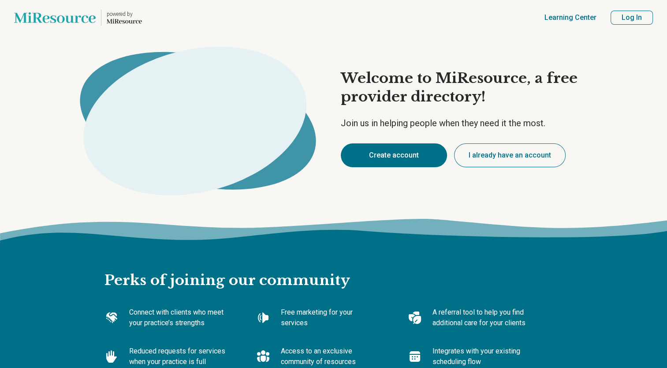
type textarea "*"
click at [395, 156] on button "Create account" at bounding box center [394, 155] width 106 height 24
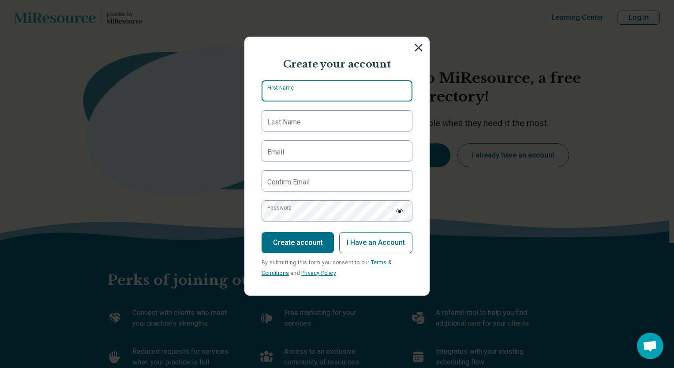
click at [321, 84] on input "First Name" at bounding box center [337, 90] width 151 height 21
type input "*****"
type input "*******"
type input "**********"
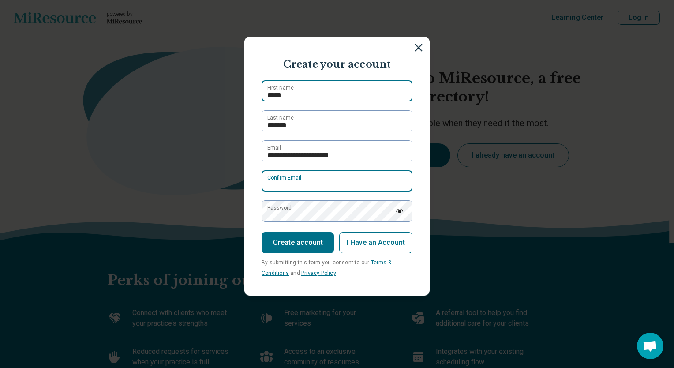
type input "**********"
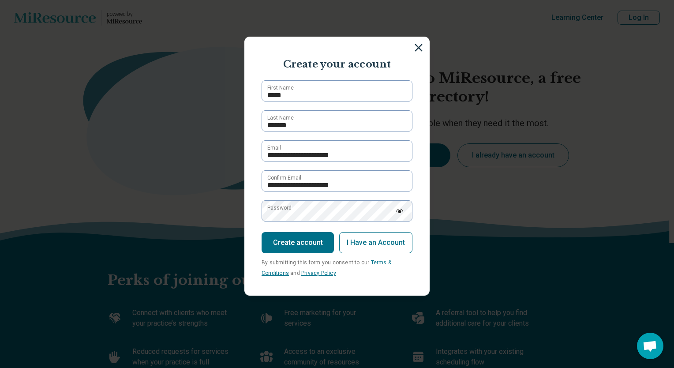
click at [396, 211] on img at bounding box center [400, 211] width 8 height 4
click at [396, 210] on img at bounding box center [400, 210] width 8 height 7
click at [304, 239] on button "Create account" at bounding box center [298, 242] width 72 height 21
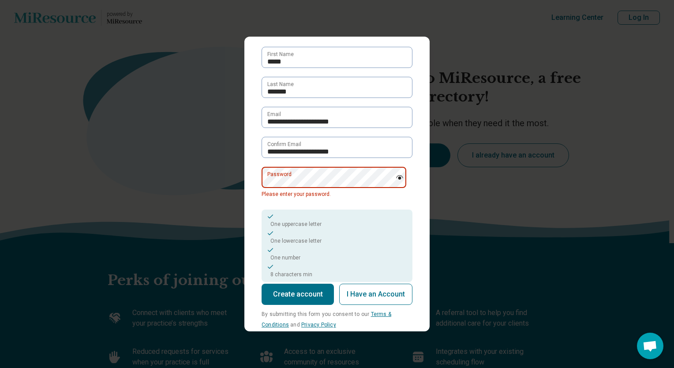
scroll to position [49, 0]
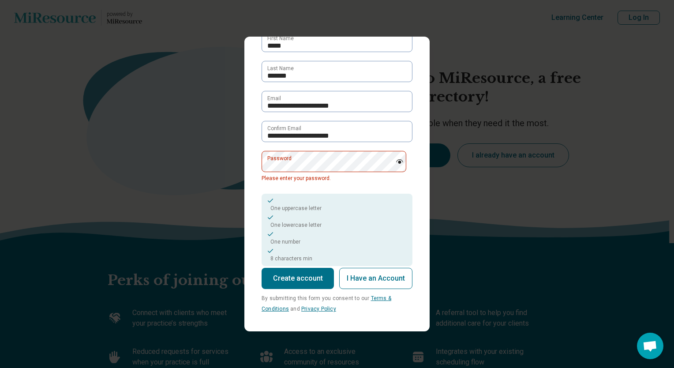
click at [296, 276] on button "Create account" at bounding box center [298, 278] width 72 height 21
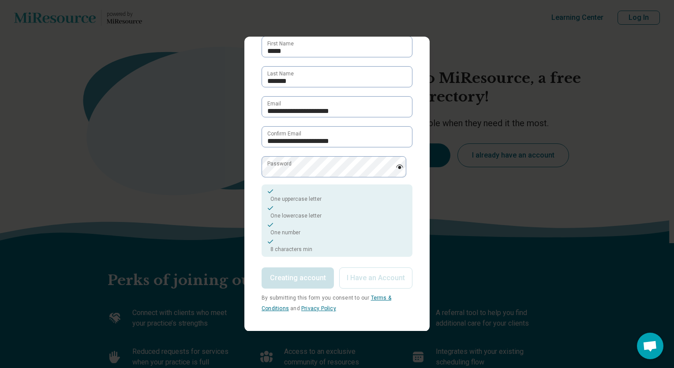
scroll to position [44, 0]
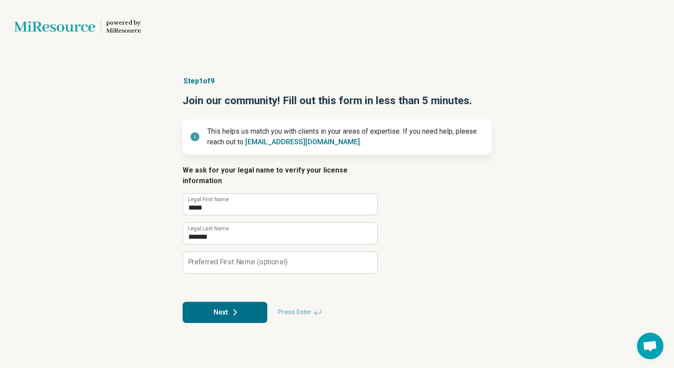
click at [219, 302] on button "Next" at bounding box center [225, 312] width 85 height 21
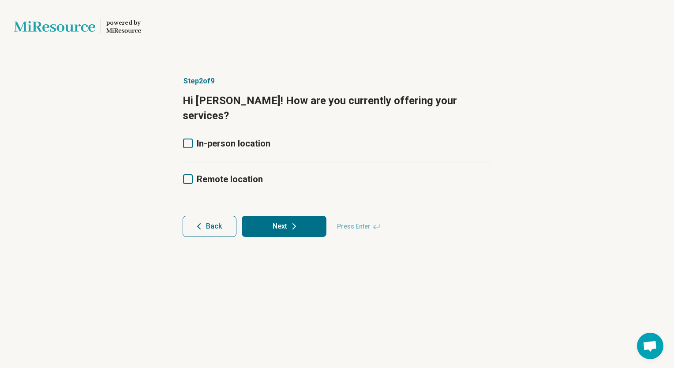
click at [189, 138] on icon at bounding box center [188, 143] width 10 height 10
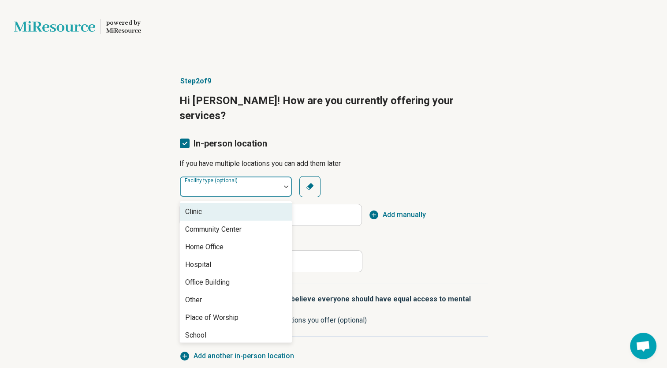
click at [285, 185] on img at bounding box center [286, 186] width 4 height 3
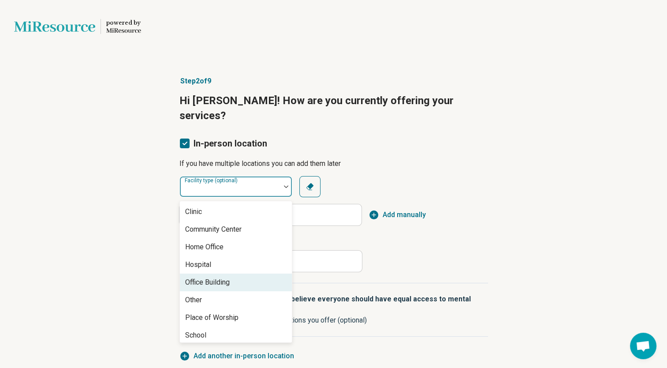
click at [211, 277] on div "Office Building" at bounding box center [207, 282] width 45 height 11
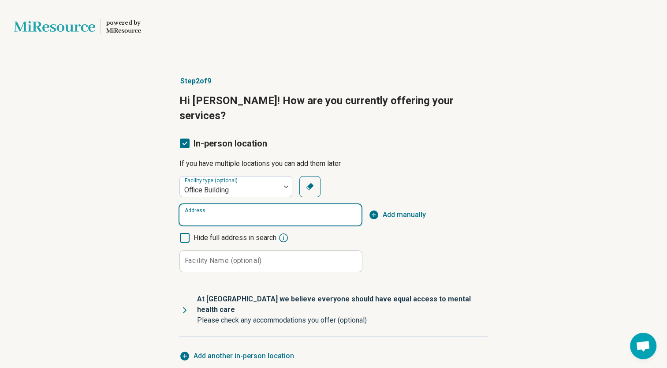
click at [224, 204] on input "Address" at bounding box center [270, 214] width 182 height 21
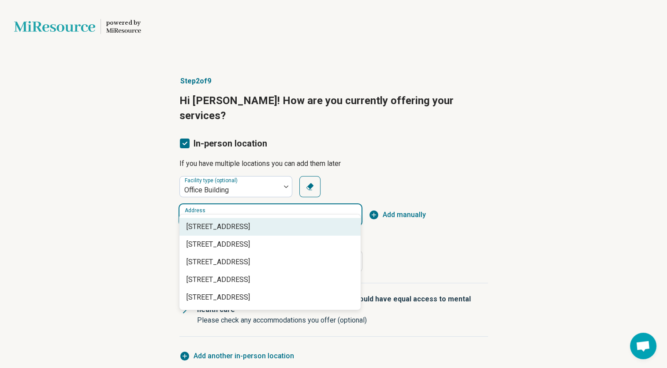
click at [265, 228] on span "[STREET_ADDRESS]" at bounding box center [272, 226] width 171 height 11
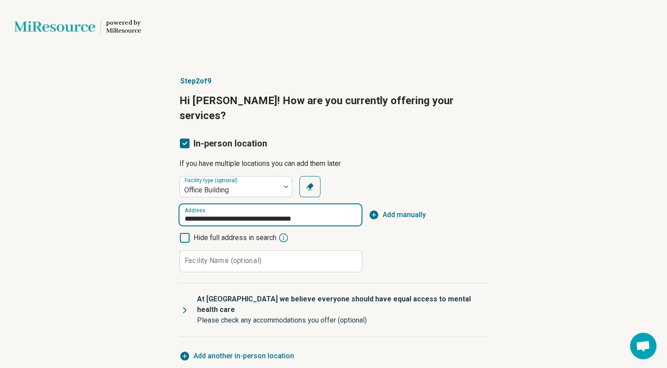
click at [274, 204] on input "**********" at bounding box center [270, 214] width 182 height 21
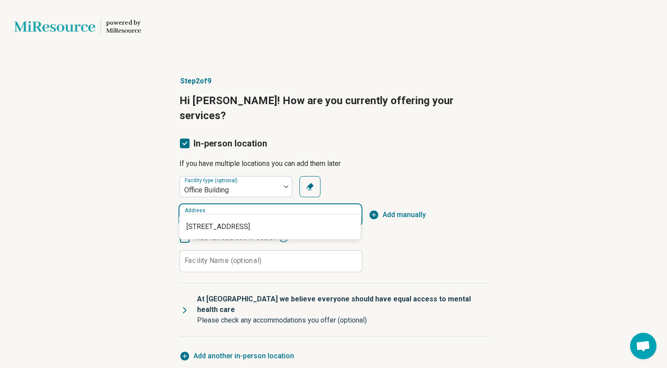
type input "**********"
click at [471, 176] on div "Facility type (optional) Office Building Clear Address Add manually Hide full a…" at bounding box center [333, 224] width 309 height 96
click at [183, 204] on input "Address" at bounding box center [270, 214] width 182 height 21
type input "**********"
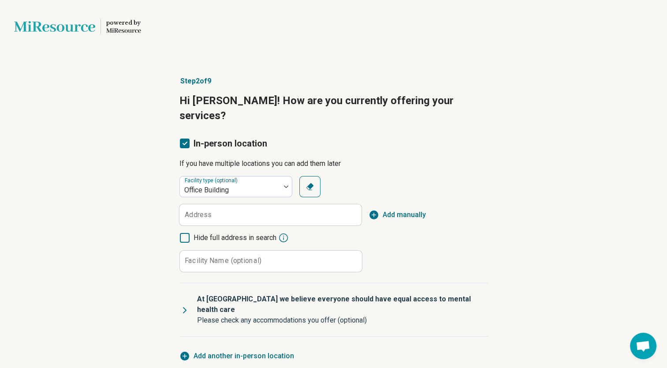
click at [512, 177] on div "Step 2 of 9 Hi [PERSON_NAME]! How are you currently offering your services? In-…" at bounding box center [333, 263] width 667 height 410
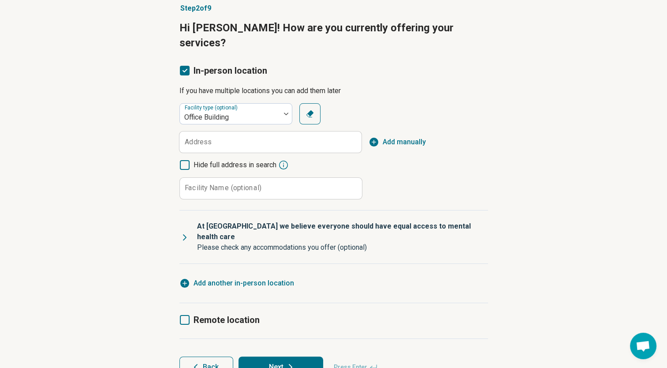
scroll to position [74, 0]
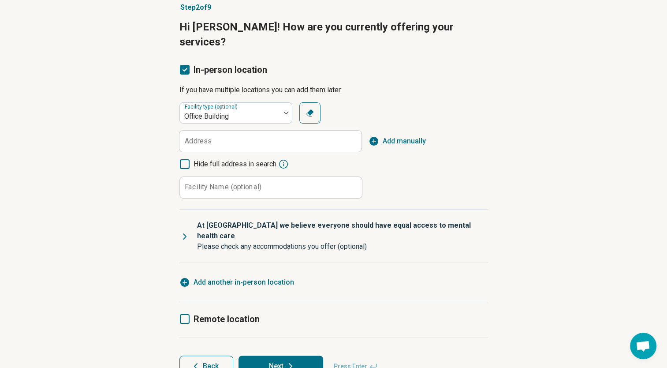
click at [372, 137] on icon "button" at bounding box center [374, 141] width 9 height 9
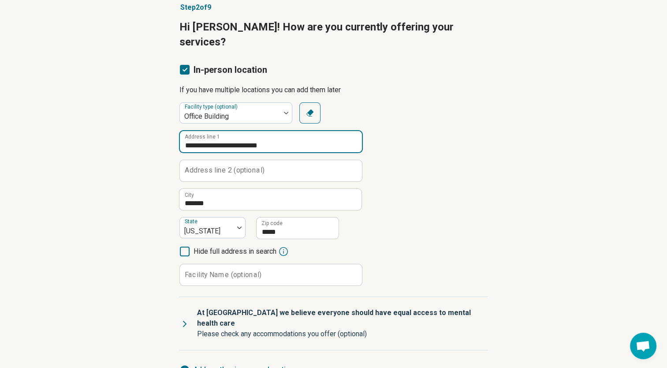
click at [279, 133] on input "**********" at bounding box center [271, 141] width 182 height 21
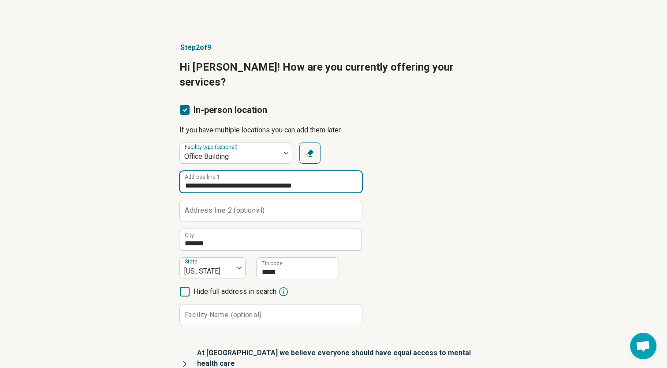
scroll to position [29, 0]
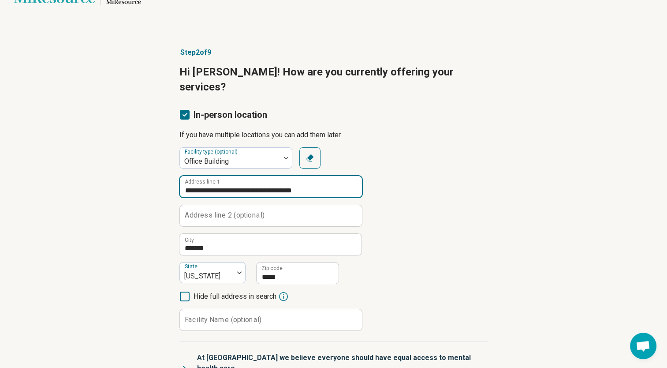
type input "**********"
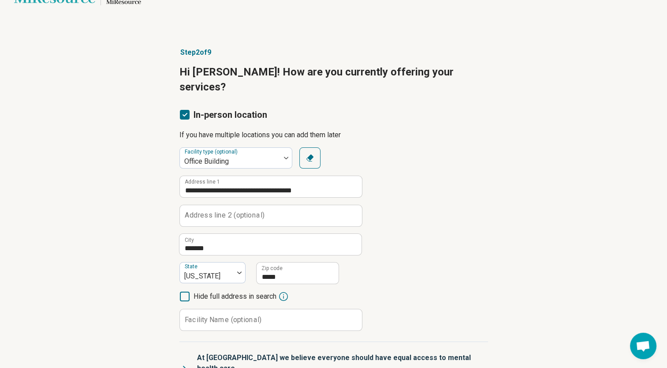
click at [513, 183] on div "**********" at bounding box center [333, 278] width 667 height 497
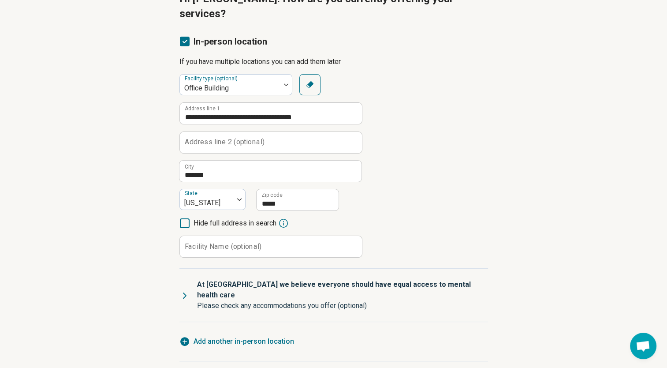
scroll to position [161, 0]
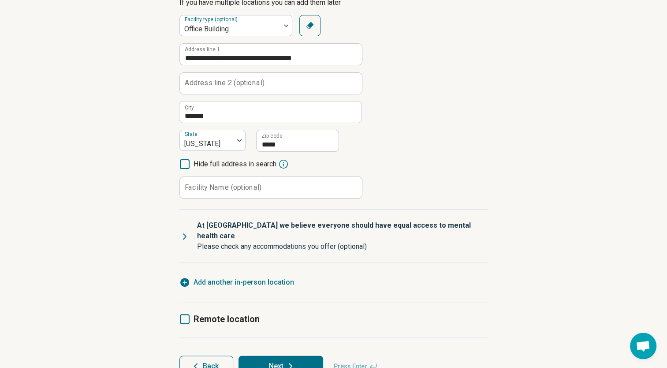
click at [276, 355] on button "Next" at bounding box center [281, 365] width 85 height 21
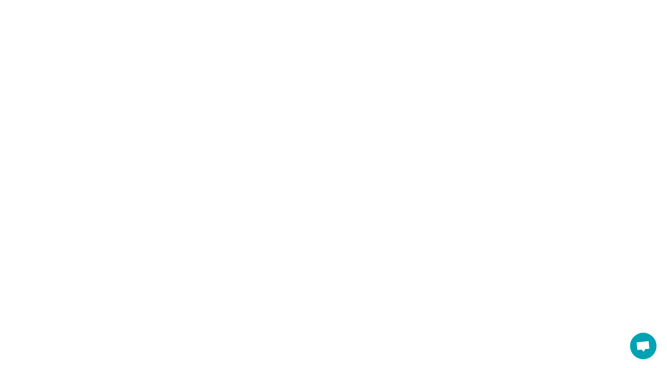
scroll to position [0, 0]
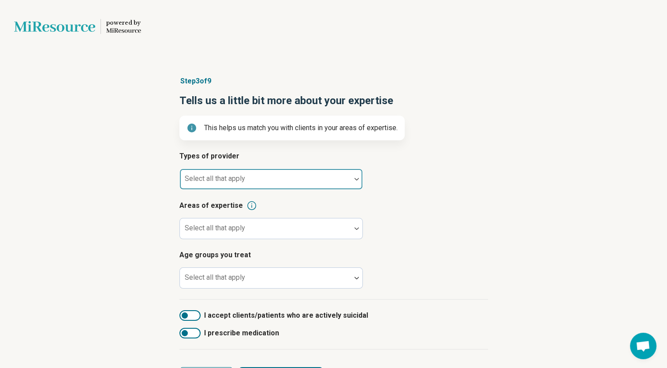
click at [356, 177] on div at bounding box center [356, 179] width 11 height 20
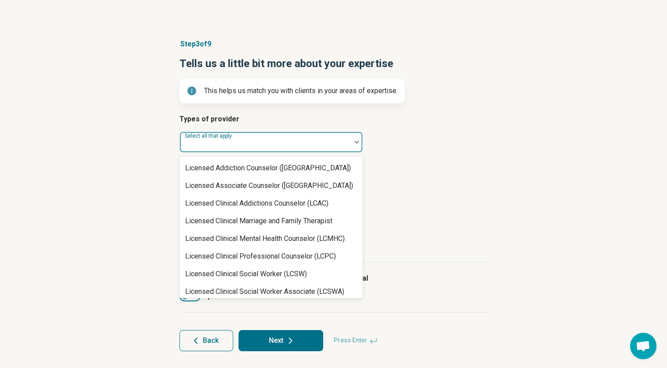
scroll to position [353, 0]
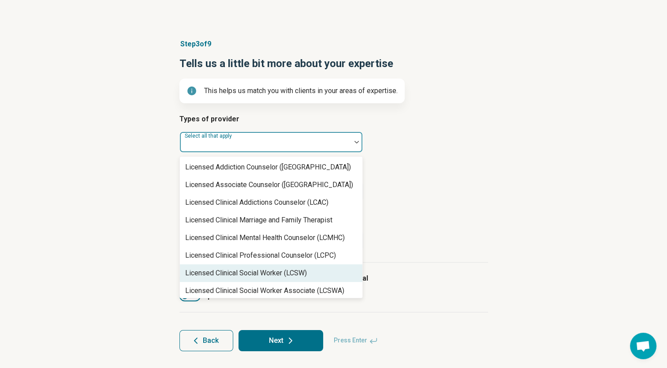
click at [254, 272] on div "Licensed Clinical Social Worker (LCSW)" at bounding box center [246, 273] width 122 height 11
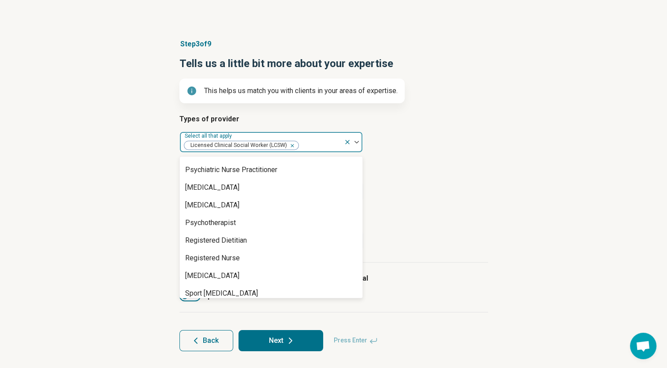
scroll to position [1044, 0]
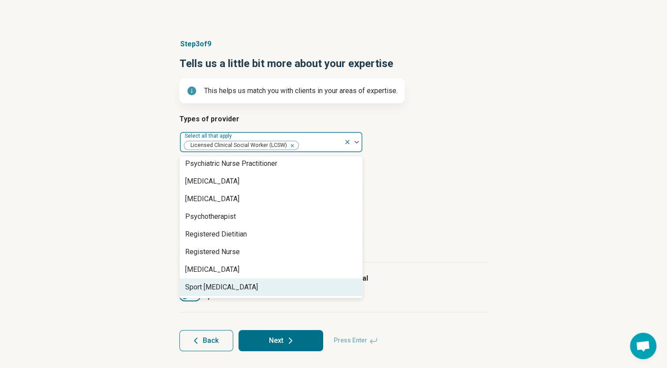
click at [437, 249] on article "Age groups you treat Select all that apply" at bounding box center [333, 232] width 309 height 39
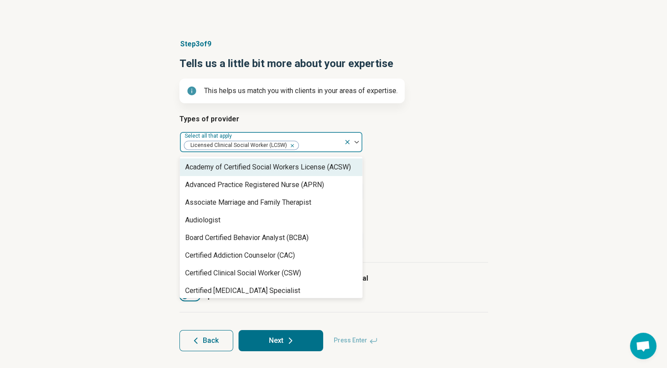
click at [356, 142] on img at bounding box center [357, 142] width 4 height 3
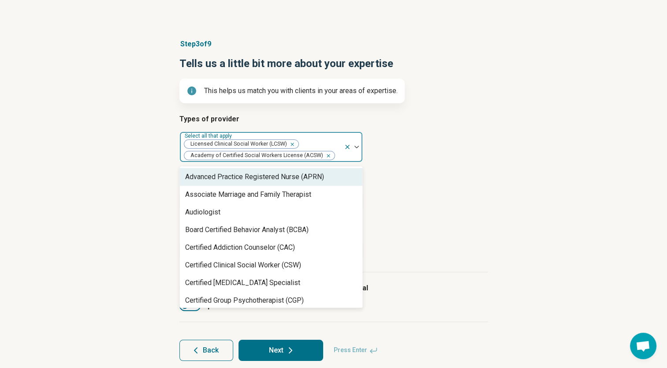
click at [322, 153] on div "Remove [object Object]" at bounding box center [327, 155] width 11 height 11
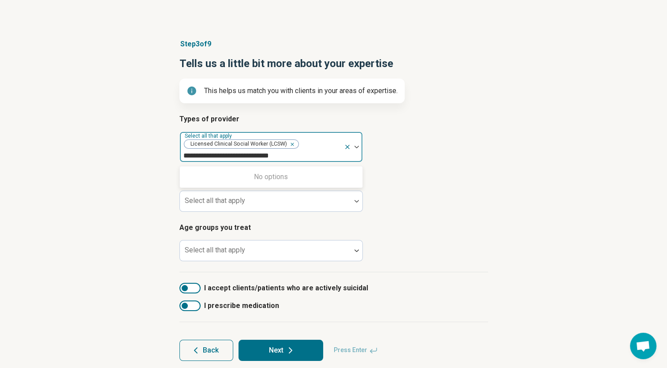
type input "**********"
click at [557, 112] on div "Step 3 of 9 Tells us a little bit more about your expertise This helps us match…" at bounding box center [333, 199] width 667 height 357
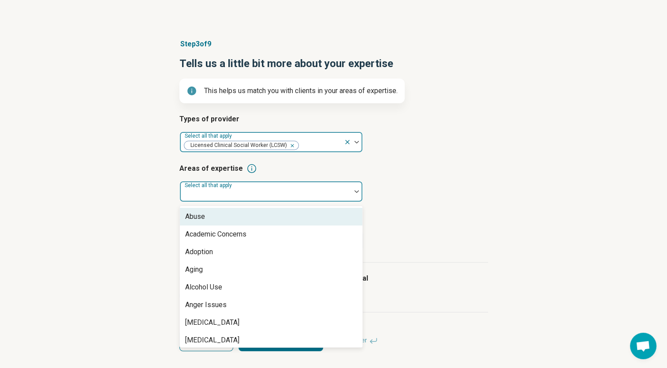
click at [356, 190] on img at bounding box center [357, 191] width 4 height 3
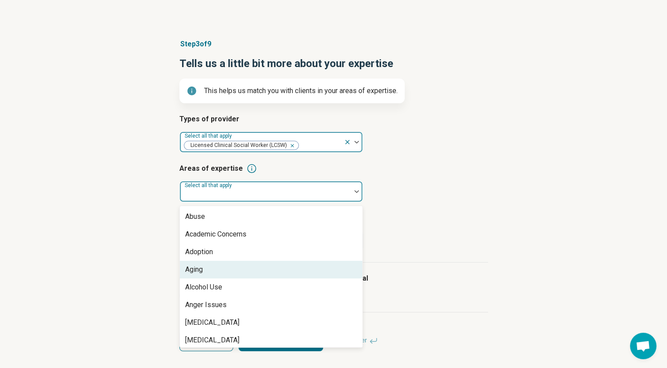
click at [191, 271] on div "Aging" at bounding box center [194, 269] width 18 height 11
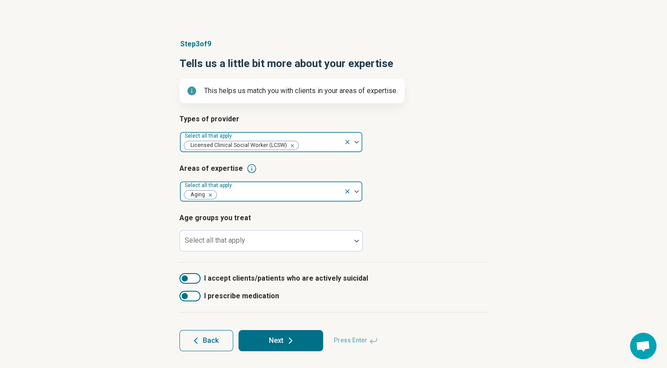
click at [357, 191] on img at bounding box center [357, 191] width 4 height 3
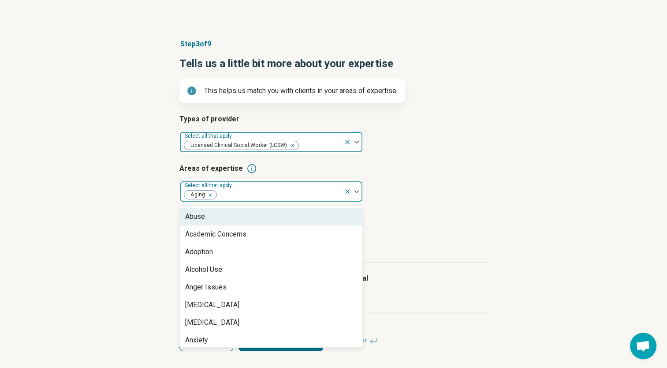
click at [357, 191] on img at bounding box center [357, 191] width 4 height 3
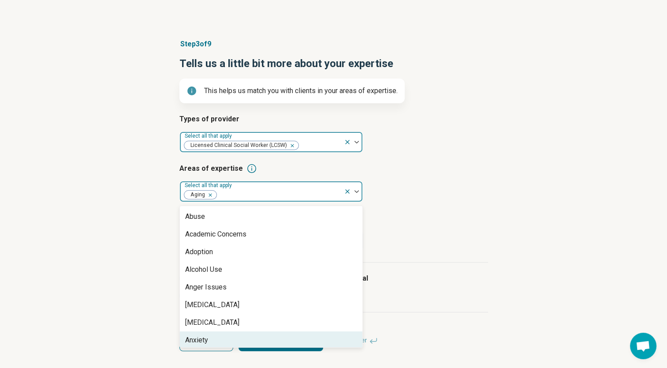
click at [203, 340] on div "Anxiety" at bounding box center [196, 340] width 23 height 11
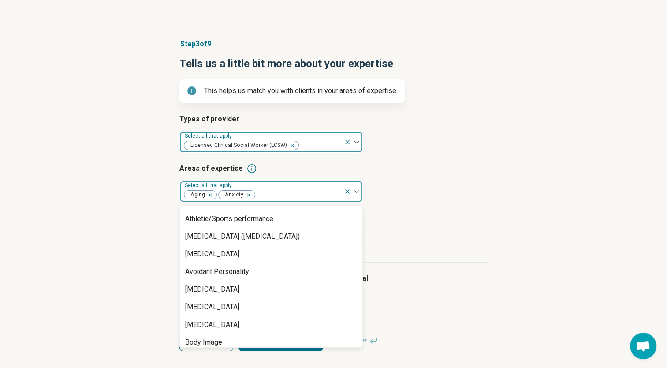
scroll to position [152, 0]
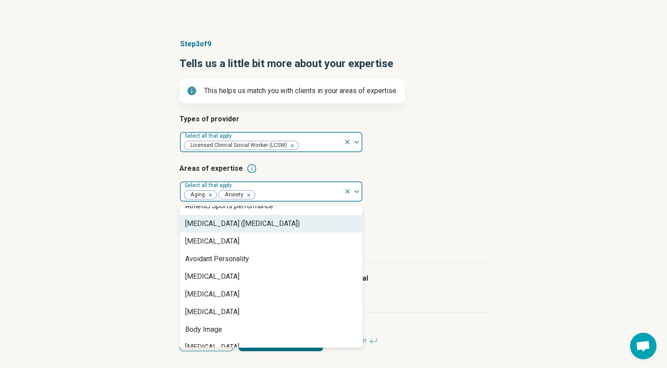
click at [300, 223] on div "[MEDICAL_DATA] ([MEDICAL_DATA])" at bounding box center [242, 223] width 115 height 11
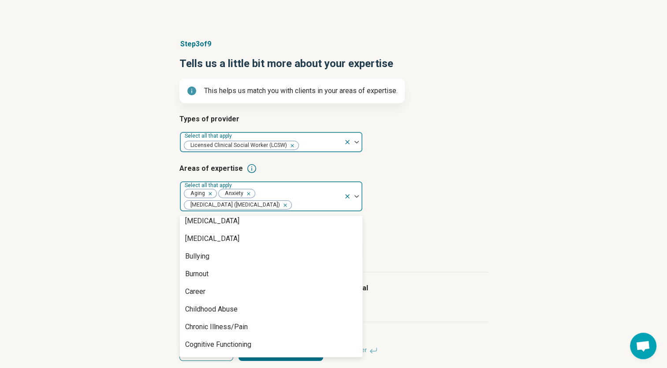
scroll to position [292, 0]
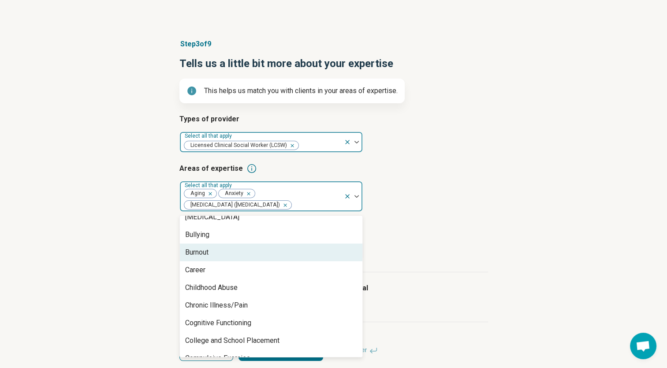
click at [203, 252] on div "Burnout" at bounding box center [196, 252] width 23 height 11
click at [199, 258] on div "Career" at bounding box center [195, 252] width 20 height 11
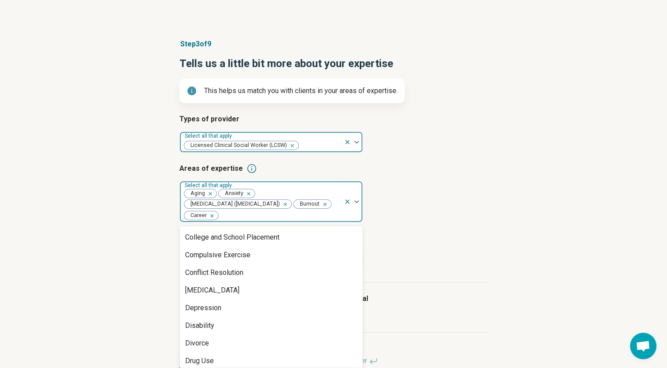
scroll to position [319, 0]
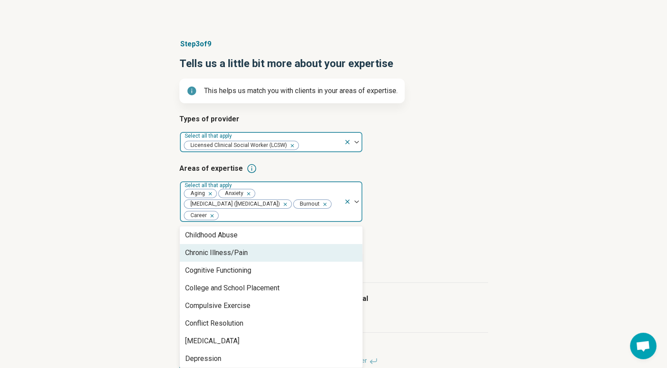
click at [229, 253] on div "Chronic Illness/Pain" at bounding box center [216, 252] width 63 height 11
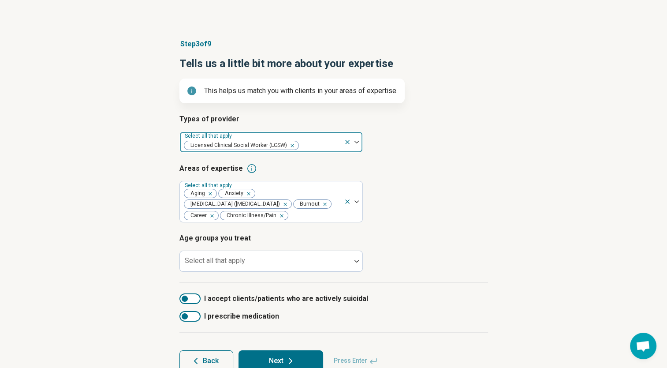
click at [363, 259] on article "Age groups you treat Select all that apply" at bounding box center [333, 252] width 309 height 39
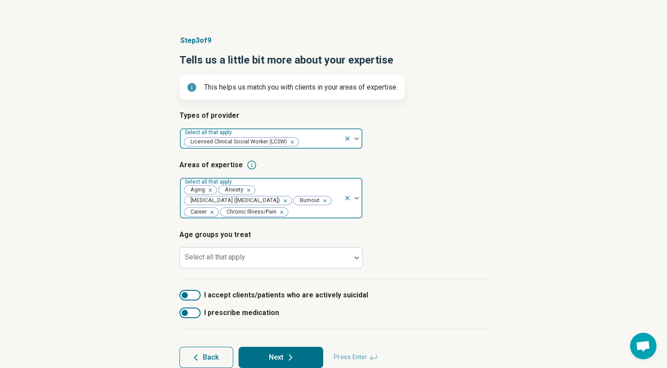
click at [355, 202] on div at bounding box center [353, 198] width 19 height 41
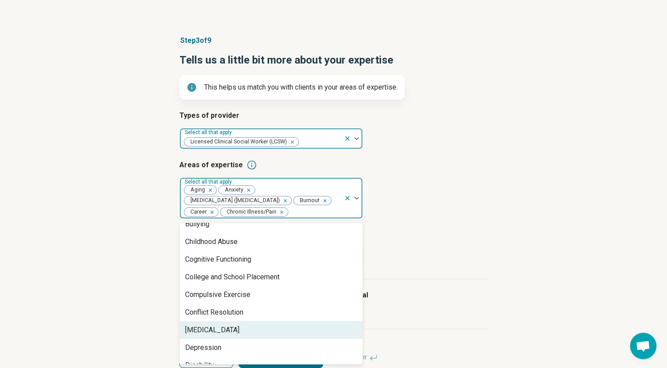
scroll to position [309, 0]
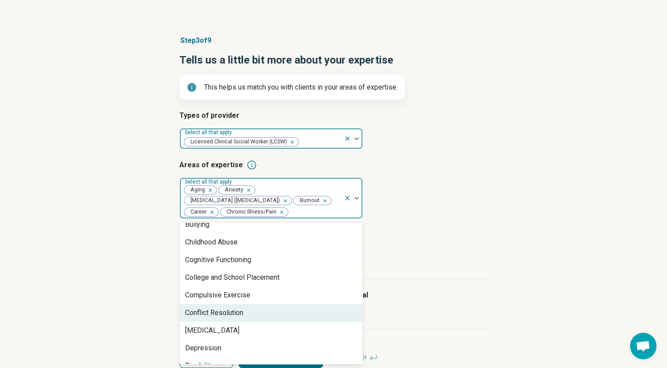
click at [225, 311] on div "Conflict Resolution" at bounding box center [214, 312] width 58 height 11
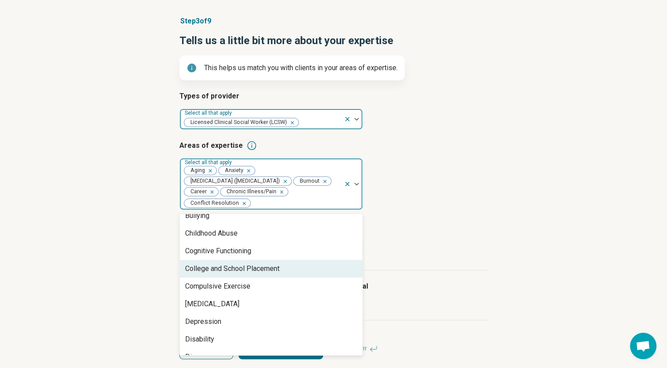
scroll to position [69, 0]
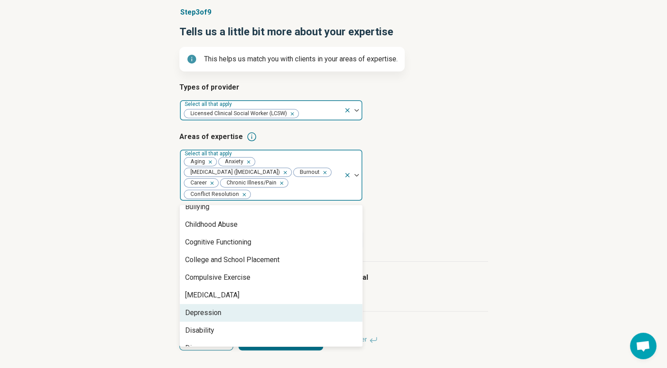
click at [198, 311] on div "Depression" at bounding box center [203, 312] width 36 height 11
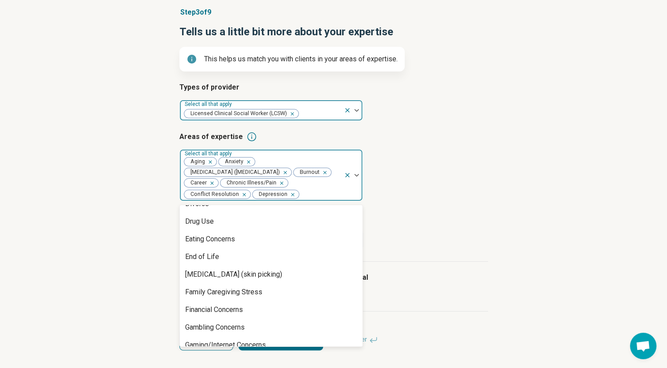
scroll to position [447, 0]
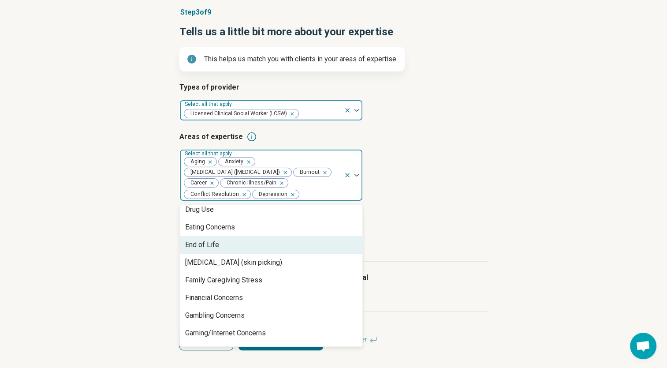
click at [203, 245] on div "End of Life" at bounding box center [202, 244] width 34 height 11
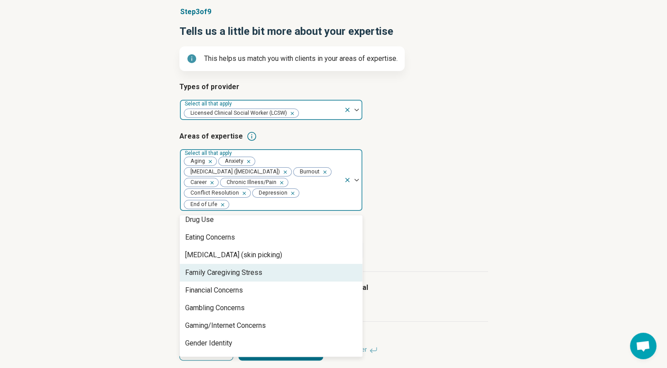
click at [249, 273] on div "Family Caregiving Stress" at bounding box center [223, 272] width 77 height 11
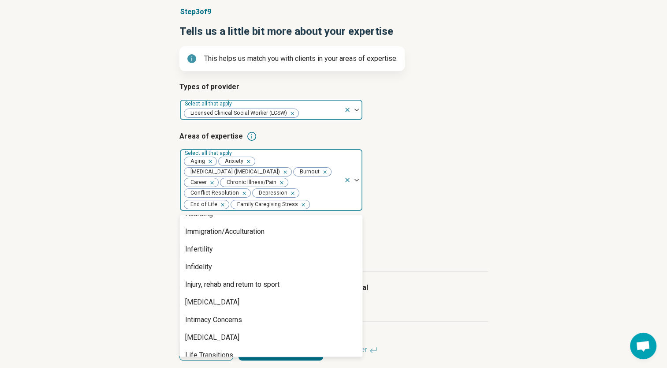
scroll to position [671, 0]
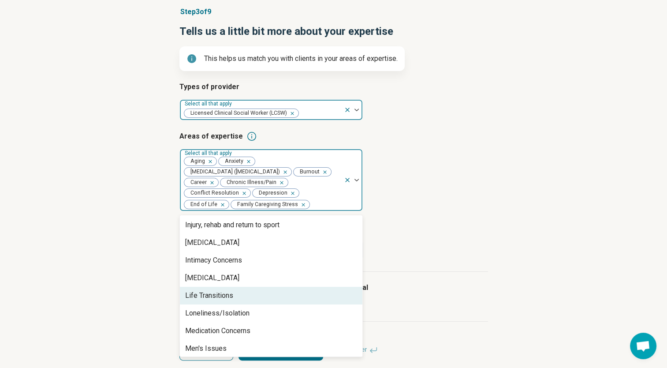
click at [221, 296] on div "Life Transitions" at bounding box center [209, 295] width 48 height 11
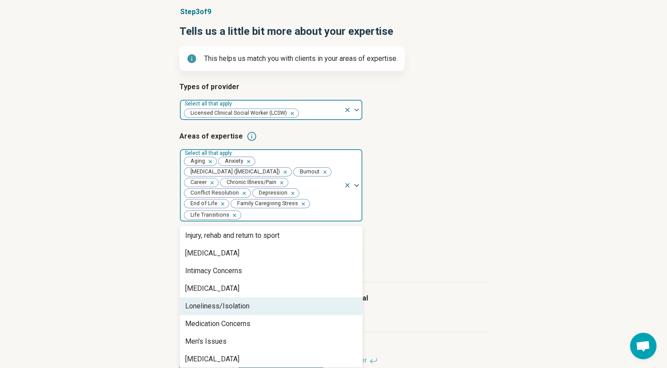
click at [240, 307] on div "Loneliness/Isolation" at bounding box center [217, 306] width 64 height 11
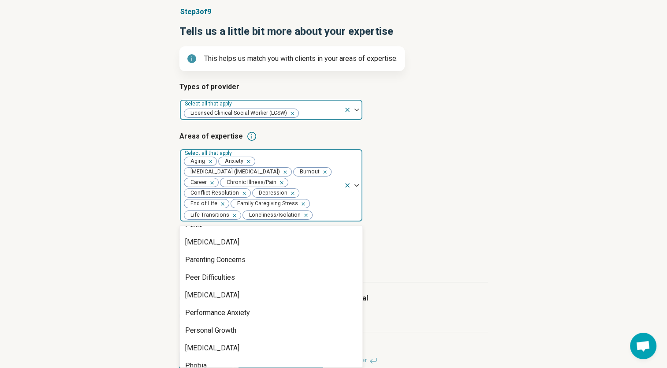
scroll to position [867, 0]
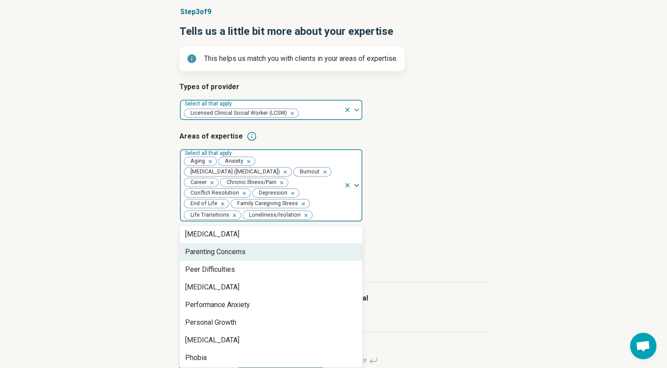
click at [236, 253] on div "Parenting Concerns" at bounding box center [215, 252] width 60 height 11
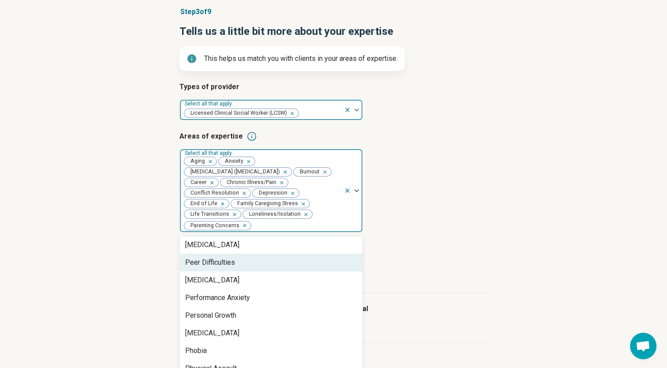
click at [224, 265] on div "Peer Difficulties" at bounding box center [210, 262] width 50 height 11
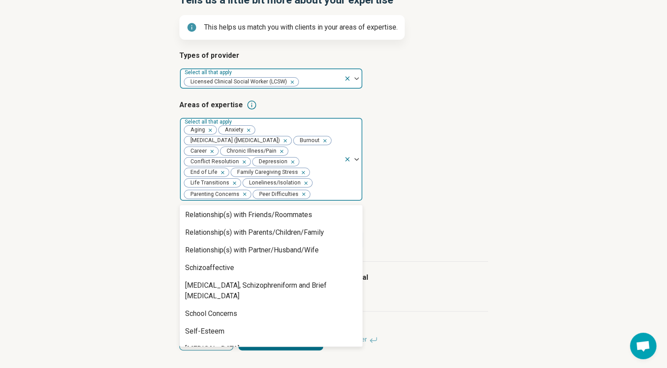
scroll to position [1151, 0]
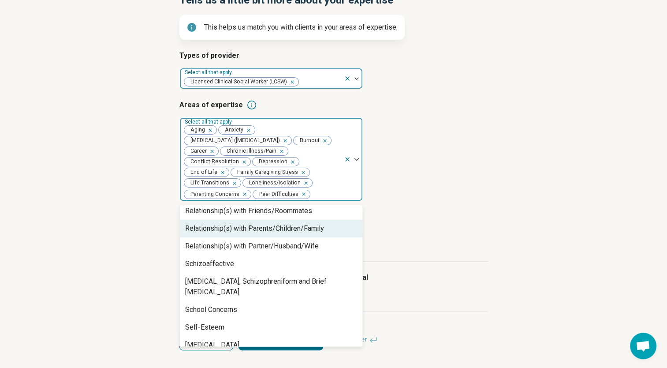
click at [290, 231] on div "Relationship(s) with Parents/Children/Family" at bounding box center [254, 228] width 139 height 11
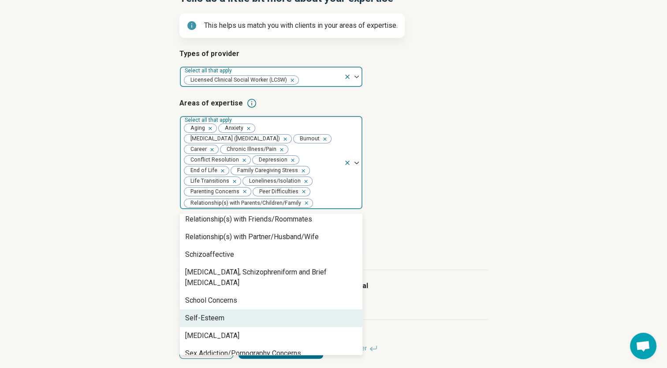
click at [216, 313] on div "Self-Esteem" at bounding box center [204, 318] width 39 height 11
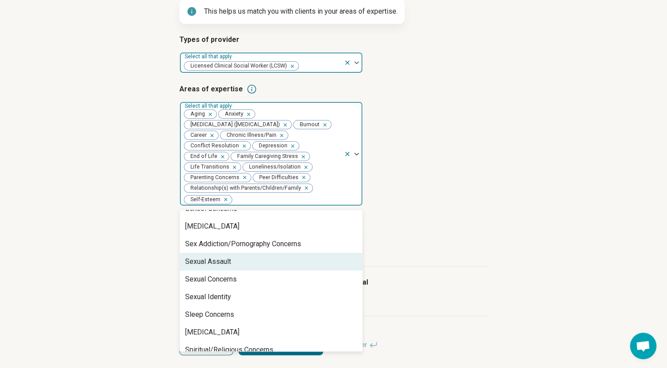
scroll to position [124, 0]
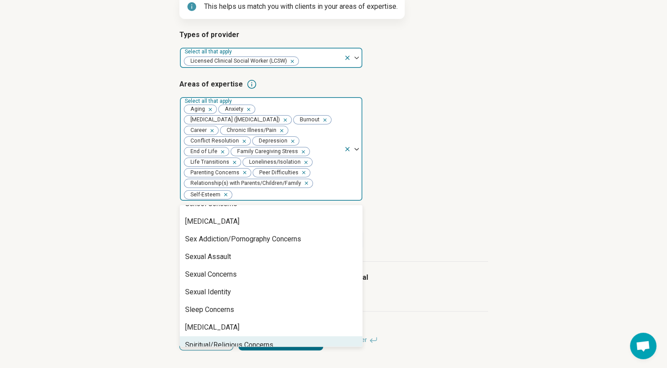
click at [243, 340] on div "Spiritual/Religious Concerns" at bounding box center [229, 345] width 88 height 11
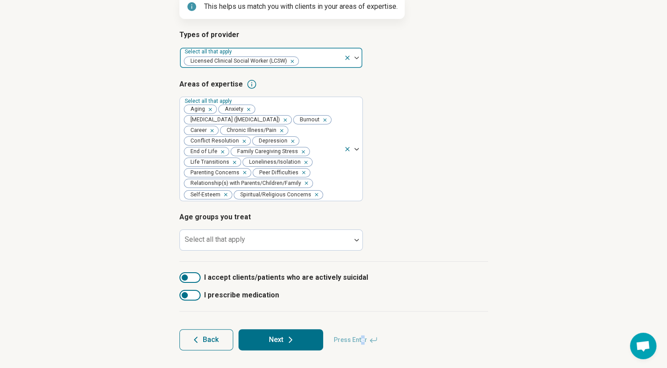
drag, startPoint x: 363, startPoint y: 335, endPoint x: 359, endPoint y: 343, distance: 8.7
click at [359, 343] on span "Press Enter" at bounding box center [356, 339] width 55 height 21
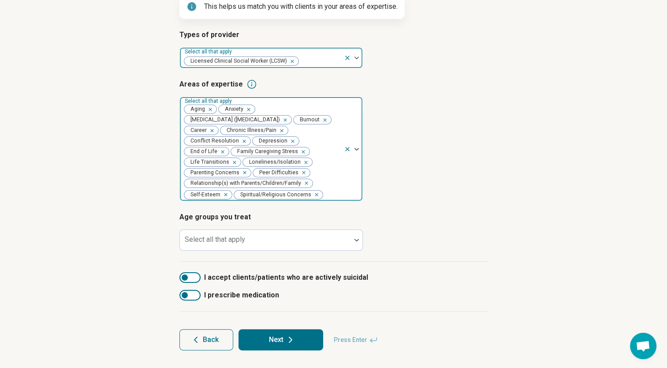
click at [352, 195] on div at bounding box center [353, 149] width 19 height 104
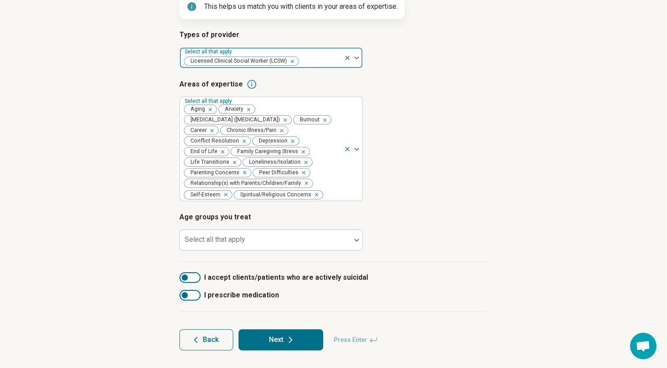
click at [446, 243] on article "Age groups you treat Select all that apply" at bounding box center [333, 231] width 309 height 39
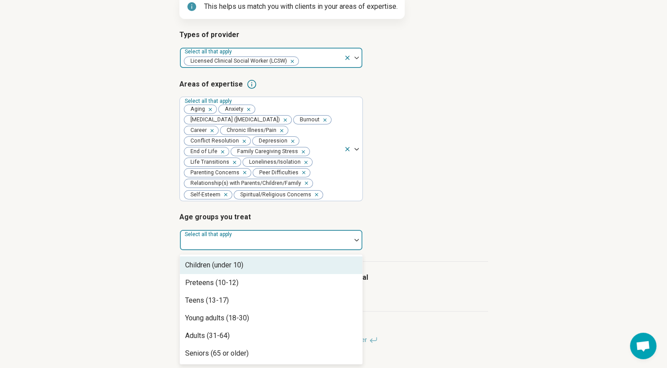
click at [356, 241] on img at bounding box center [357, 240] width 4 height 3
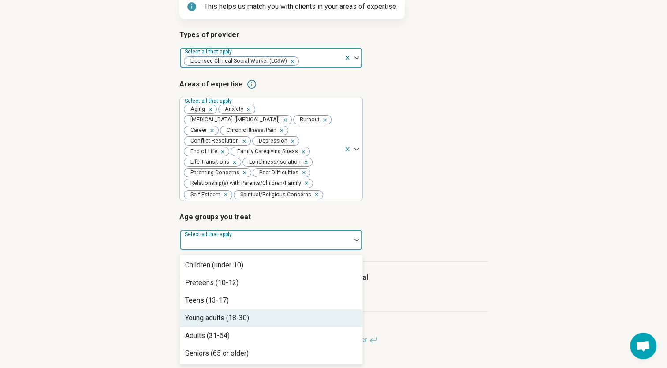
click at [204, 318] on div "Young adults (18-30)" at bounding box center [217, 318] width 64 height 11
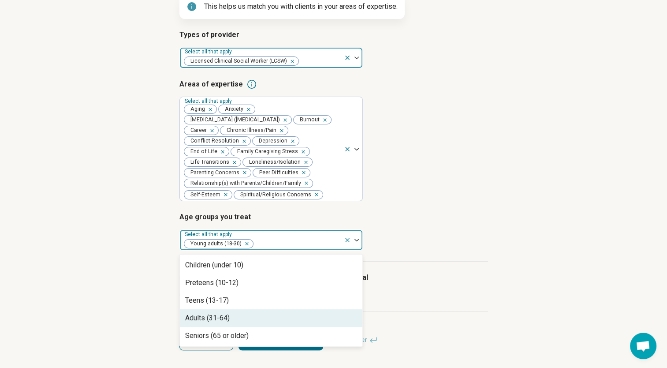
click at [207, 319] on div "Adults (31-64)" at bounding box center [207, 318] width 45 height 11
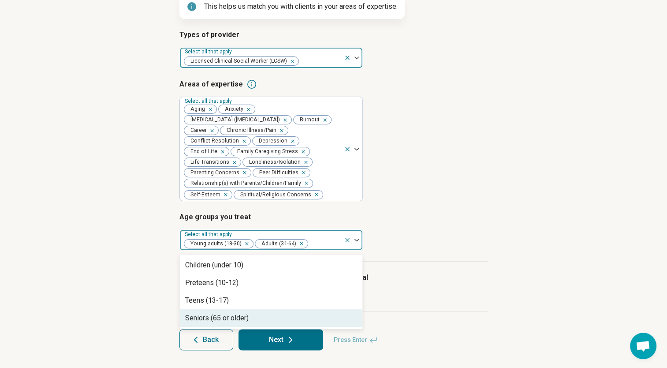
click at [225, 318] on div "Seniors (65 or older)" at bounding box center [217, 318] width 64 height 11
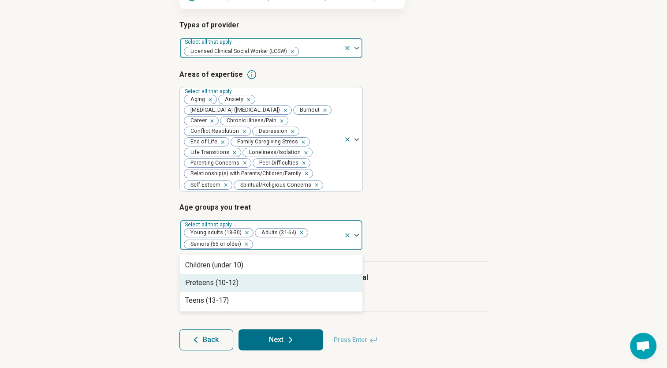
scroll to position [134, 0]
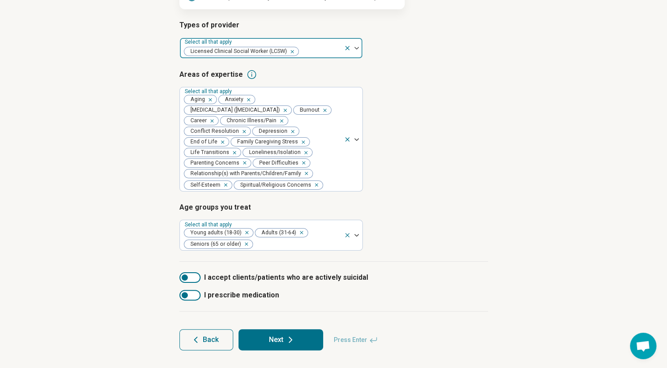
click at [282, 338] on button "Next" at bounding box center [281, 339] width 85 height 21
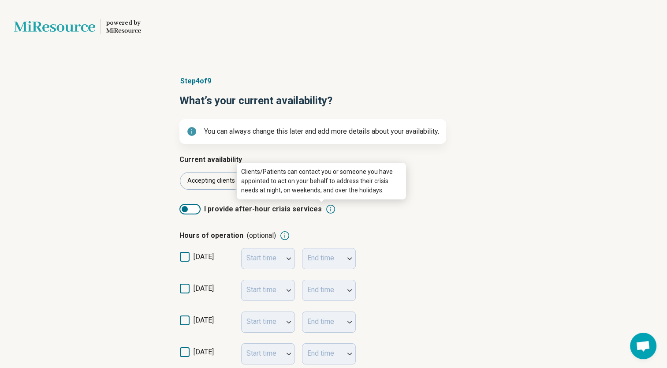
click at [325, 209] on icon at bounding box center [330, 209] width 11 height 11
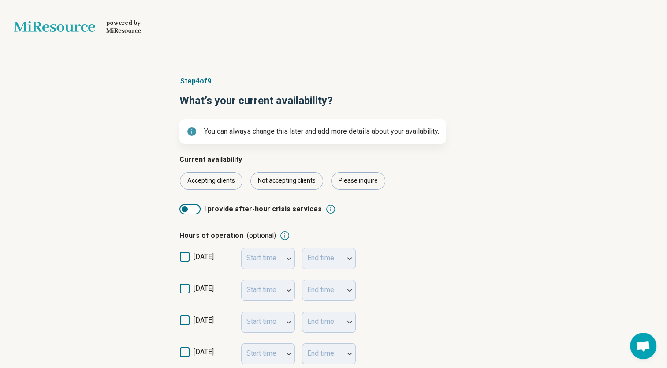
drag, startPoint x: 184, startPoint y: 208, endPoint x: 206, endPoint y: 208, distance: 22.1
click at [206, 208] on label "I provide after-hour crisis services" at bounding box center [250, 209] width 142 height 11
drag, startPoint x: 194, startPoint y: 208, endPoint x: 168, endPoint y: 208, distance: 26.0
click at [168, 208] on article "Step 4 of 9 What’s your current availability? You can always change this later …" at bounding box center [333, 336] width 337 height 557
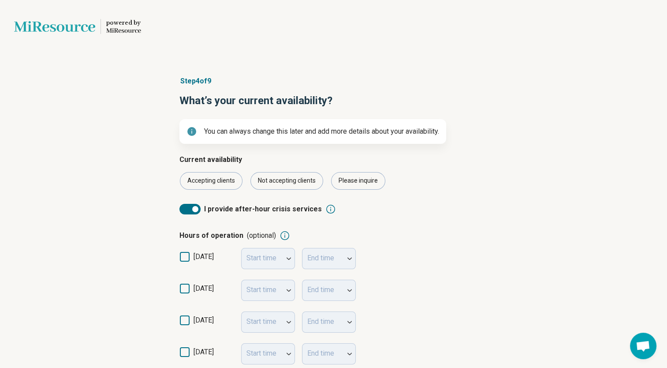
click at [184, 211] on div at bounding box center [189, 209] width 21 height 11
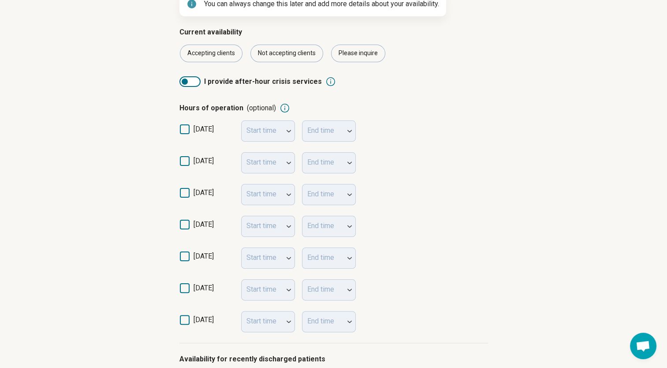
scroll to position [132, 0]
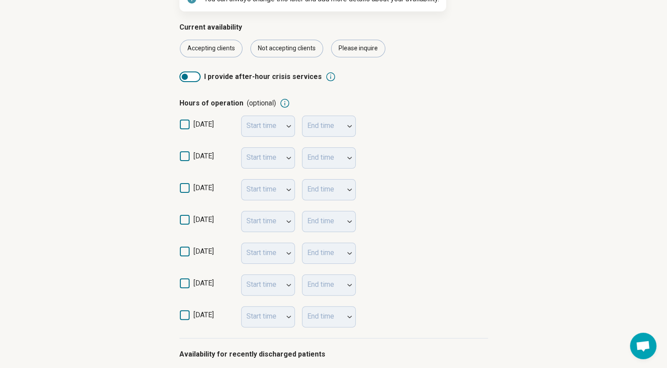
click at [288, 155] on div "Start time" at bounding box center [268, 157] width 54 height 21
click at [270, 159] on div "Start time" at bounding box center [268, 157] width 54 height 21
click at [183, 156] on icon at bounding box center [185, 156] width 10 height 10
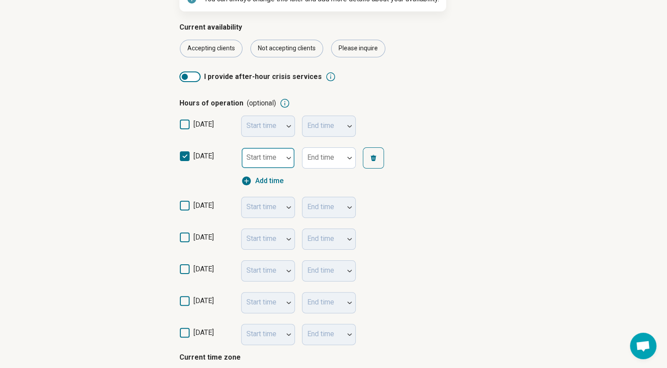
click at [288, 157] on img at bounding box center [289, 158] width 4 height 3
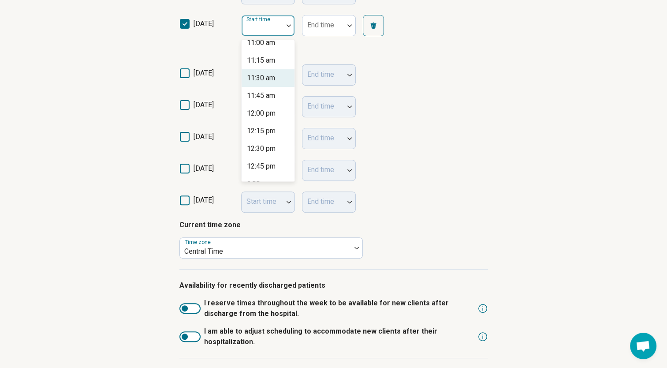
scroll to position [794, 0]
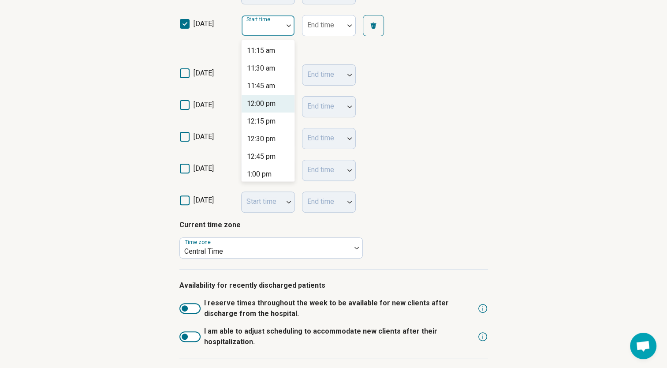
click at [272, 105] on div "12:00 pm" at bounding box center [261, 103] width 29 height 11
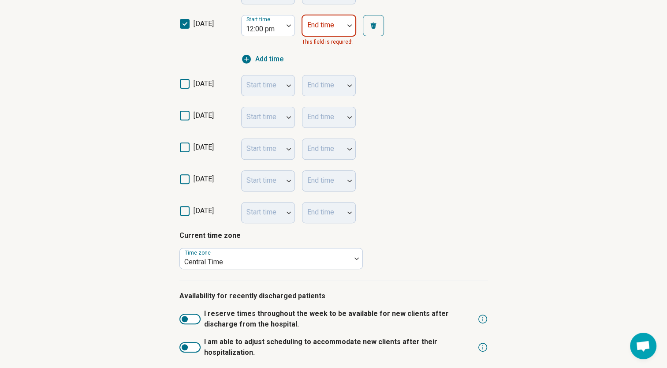
click at [352, 25] on div at bounding box center [349, 25] width 11 height 3
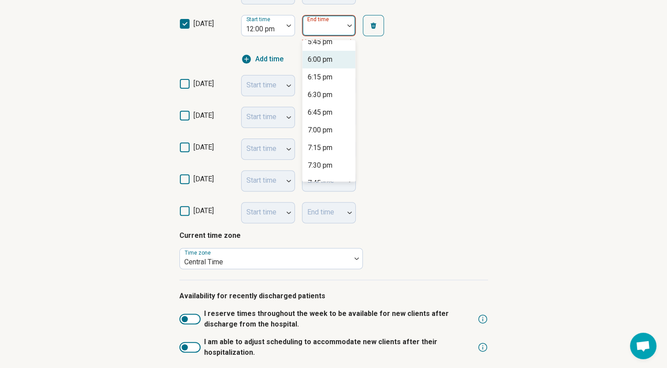
scroll to position [265, 0]
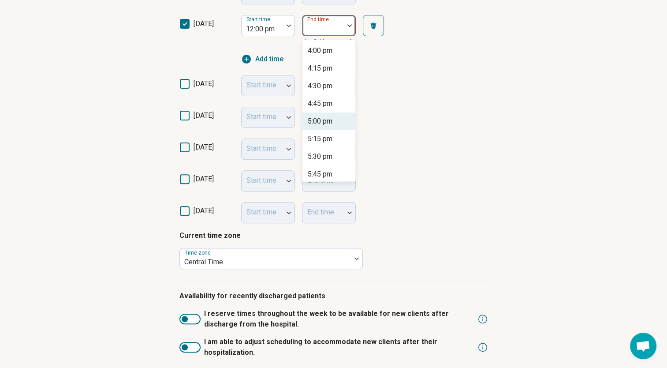
click at [326, 123] on div "5:00 pm" at bounding box center [320, 121] width 25 height 11
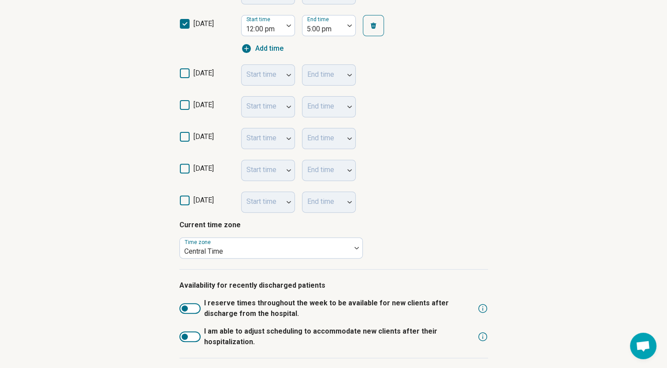
click at [186, 71] on icon at bounding box center [185, 73] width 10 height 10
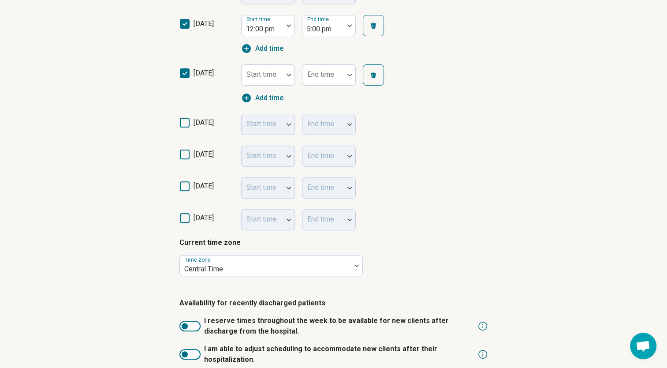
scroll to position [4, 0]
click at [286, 73] on div at bounding box center [288, 75] width 11 height 20
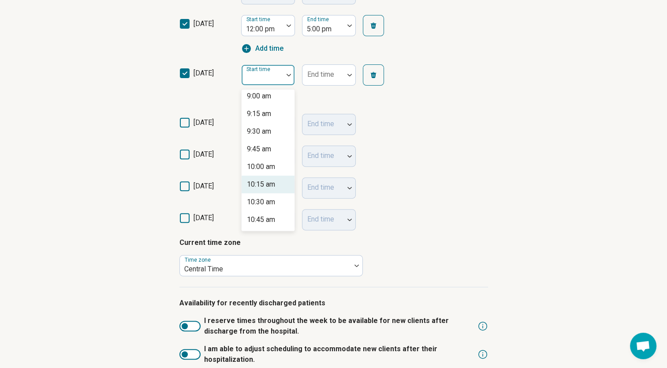
scroll to position [573, 0]
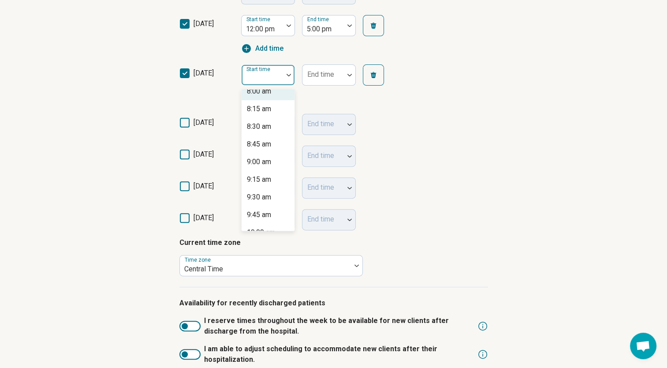
click at [263, 91] on div "8:00 am" at bounding box center [259, 91] width 24 height 11
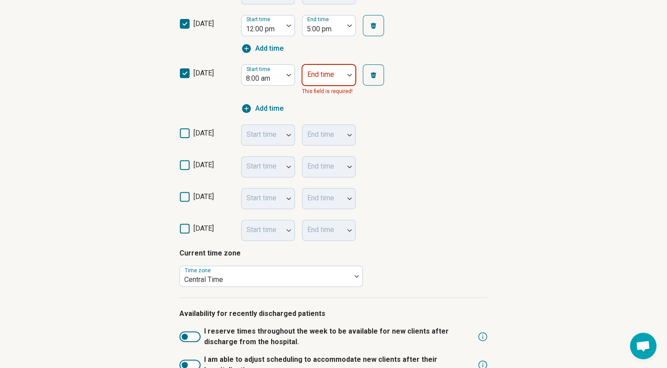
click at [351, 75] on div at bounding box center [349, 75] width 11 height 3
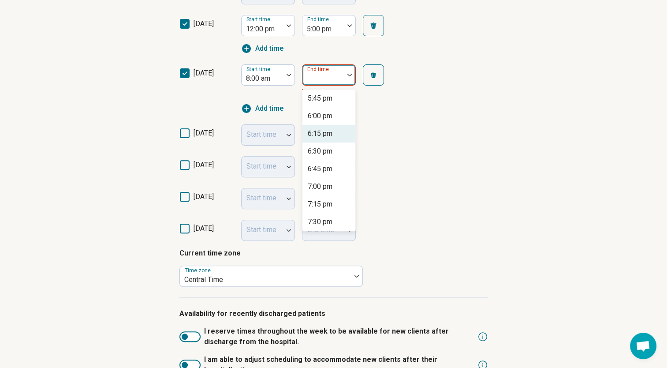
scroll to position [617, 0]
click at [325, 169] on div "6:00 pm" at bounding box center [320, 170] width 25 height 11
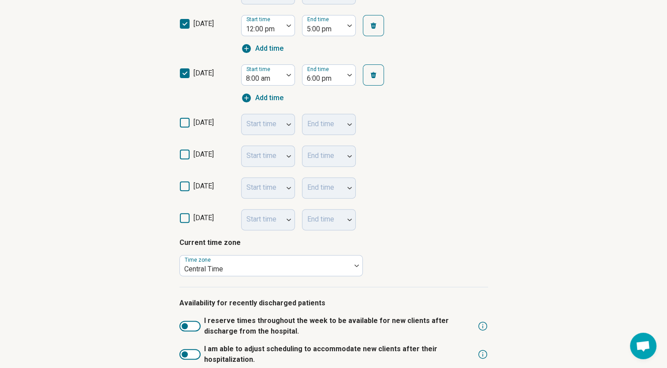
click at [186, 121] on icon at bounding box center [185, 123] width 10 height 10
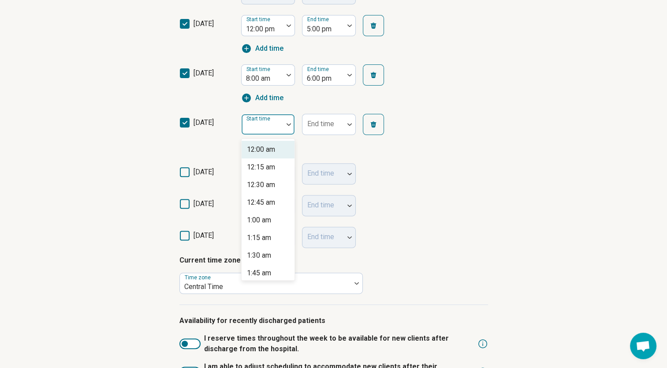
click at [289, 124] on img at bounding box center [289, 124] width 4 height 3
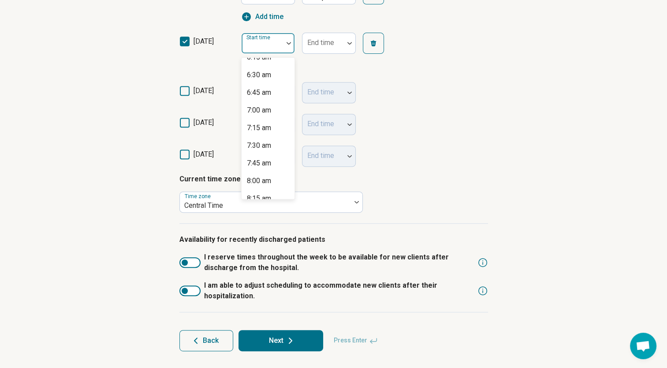
scroll to position [441, 0]
click at [267, 193] on div "8:00 am" at bounding box center [259, 192] width 24 height 11
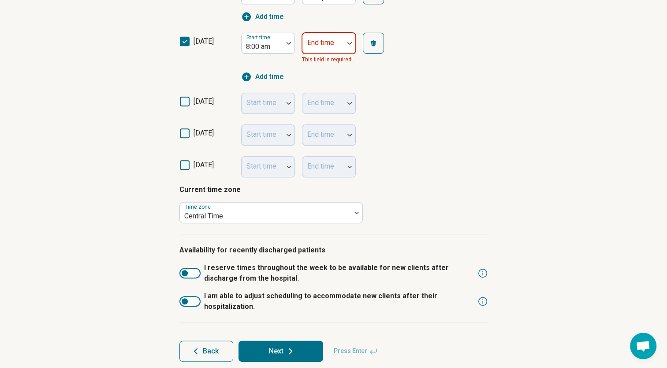
click at [351, 42] on img at bounding box center [350, 43] width 4 height 3
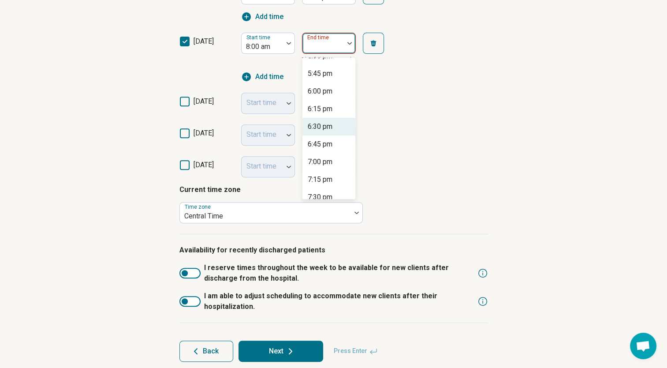
scroll to position [617, 0]
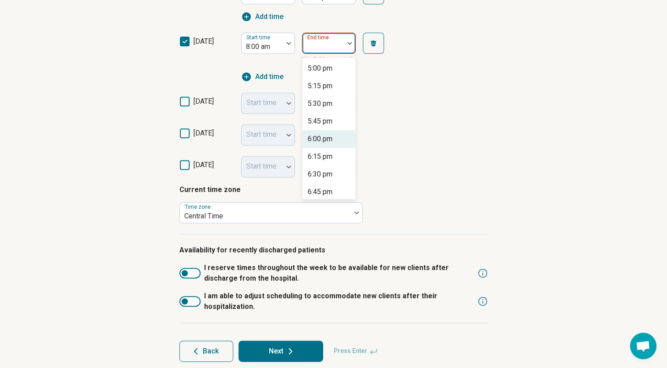
click at [326, 139] on div "6:00 pm" at bounding box center [320, 139] width 25 height 11
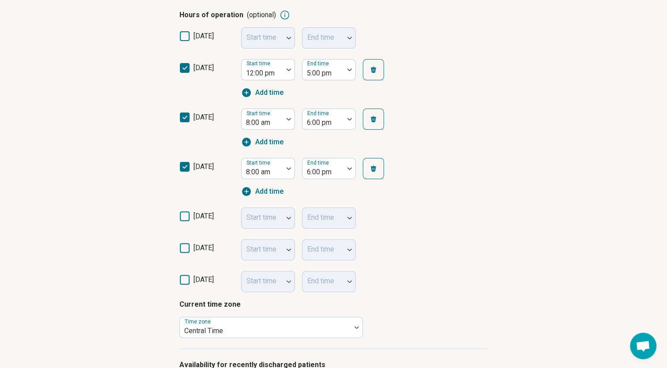
scroll to position [213, 0]
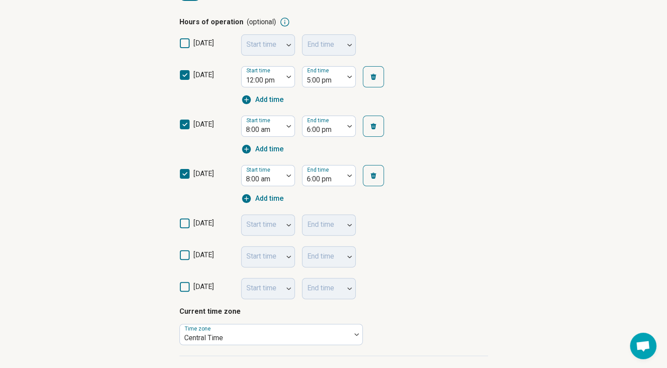
click at [184, 220] on icon at bounding box center [185, 223] width 10 height 10
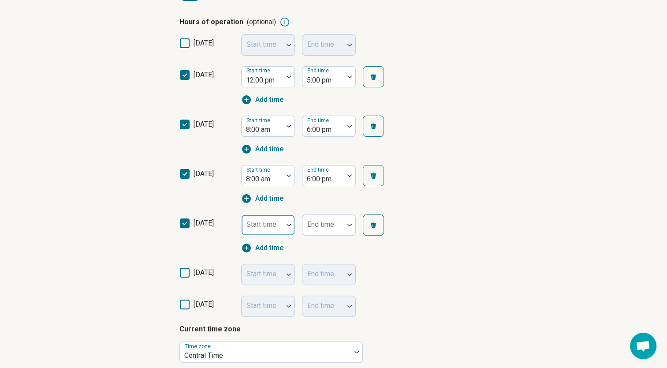
click at [289, 224] on img at bounding box center [289, 225] width 4 height 3
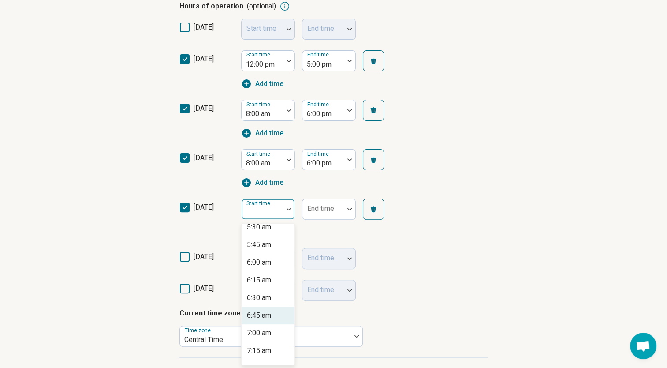
scroll to position [485, 0]
click at [265, 313] on div "8:00 am" at bounding box center [259, 313] width 24 height 11
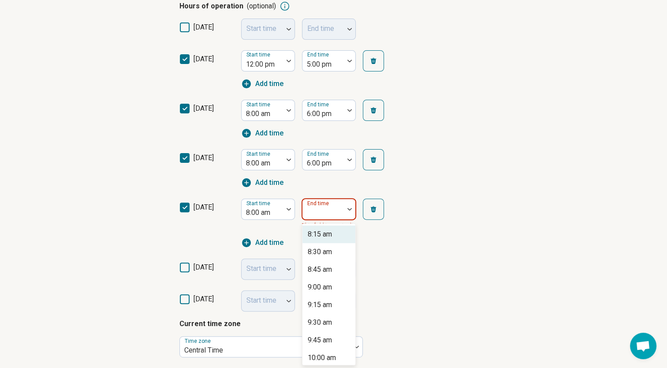
click at [349, 208] on img at bounding box center [350, 209] width 4 height 3
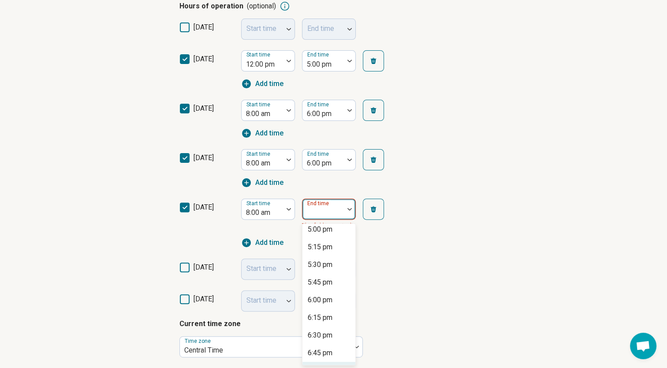
scroll to position [617, 0]
click at [328, 304] on div "6:00 pm" at bounding box center [320, 304] width 25 height 11
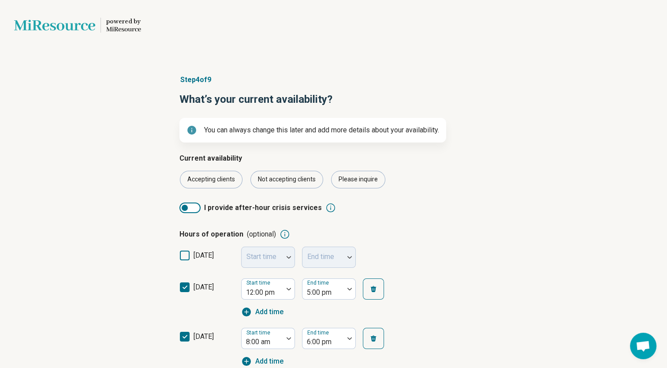
scroll to position [0, 0]
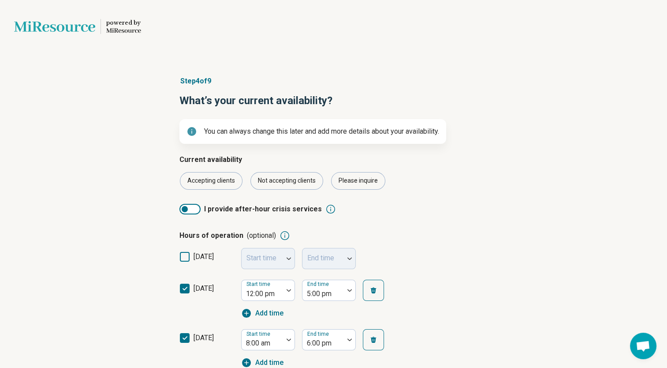
click at [185, 208] on div at bounding box center [185, 209] width 6 height 6
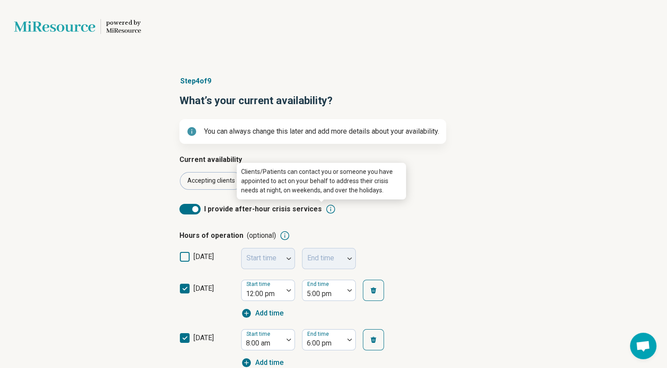
click at [325, 208] on icon at bounding box center [330, 209] width 11 height 11
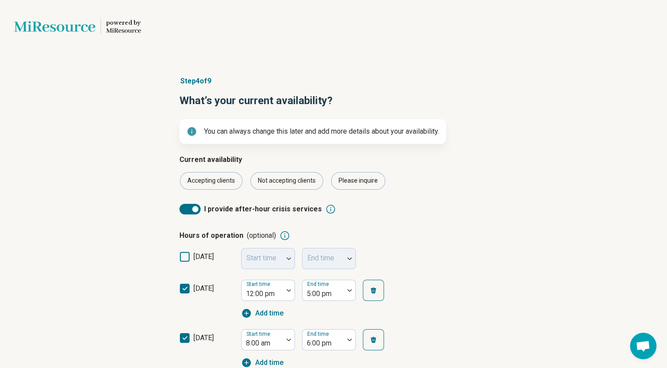
drag, startPoint x: 195, startPoint y: 209, endPoint x: 166, endPoint y: 213, distance: 29.8
click at [195, 209] on div at bounding box center [195, 209] width 6 height 6
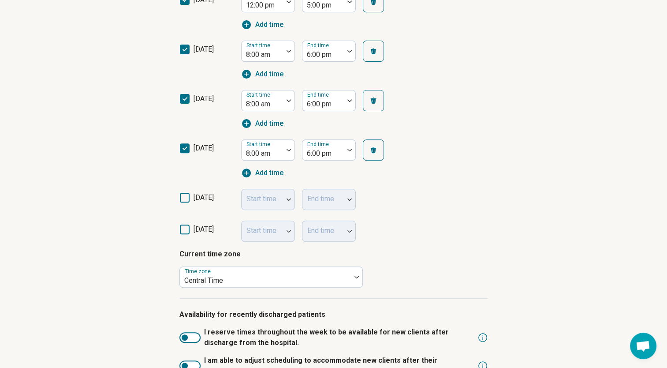
scroll to position [353, 0]
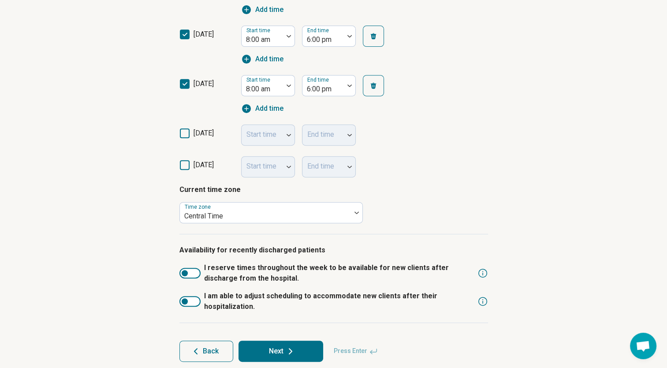
click at [185, 300] on div at bounding box center [185, 301] width 6 height 6
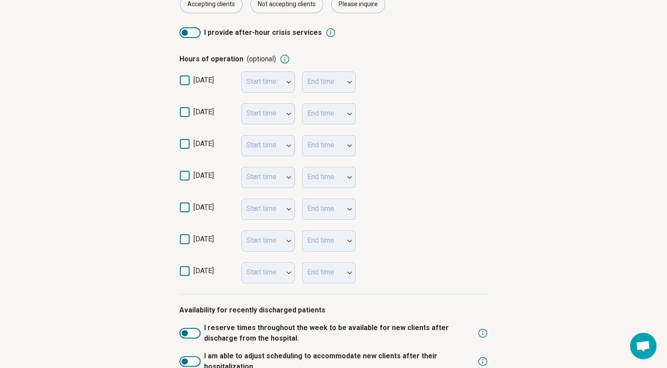
scroll to position [247, 0]
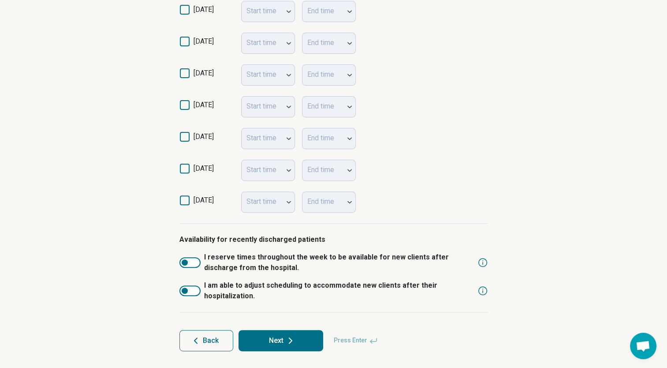
click at [279, 340] on button "Next" at bounding box center [281, 340] width 85 height 21
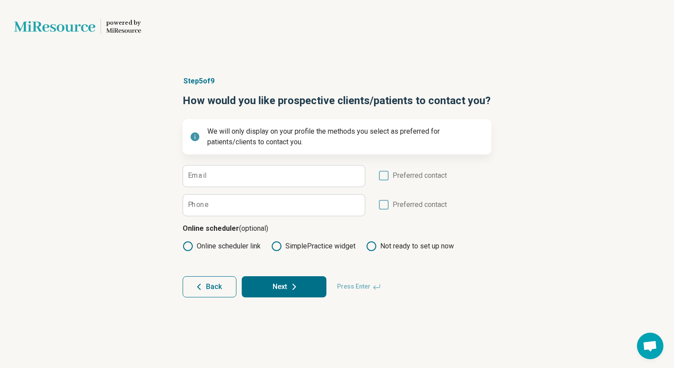
click at [211, 285] on span "Back" at bounding box center [214, 286] width 16 height 7
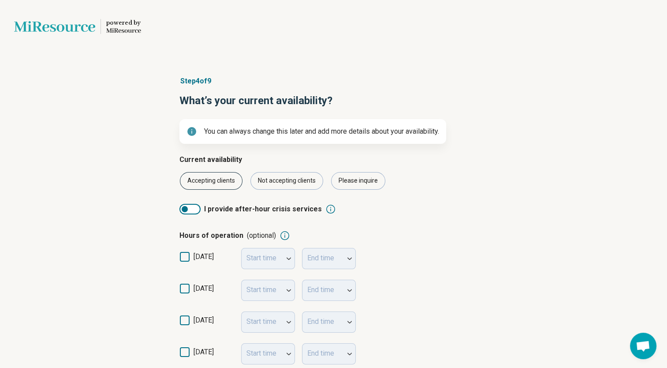
click at [222, 181] on div "Accepting clients" at bounding box center [211, 181] width 63 height 18
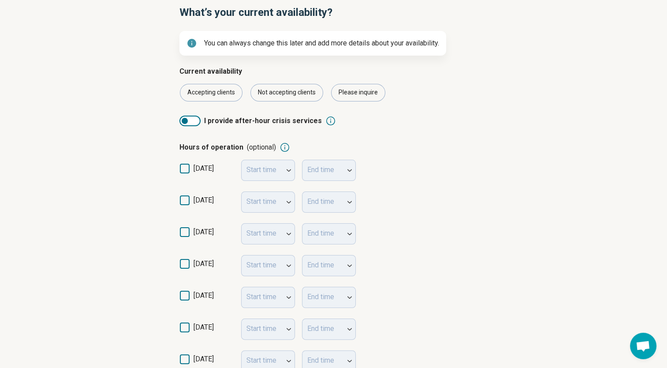
click at [270, 202] on div "Start time" at bounding box center [268, 201] width 54 height 21
click at [289, 202] on div "Start time" at bounding box center [268, 201] width 54 height 21
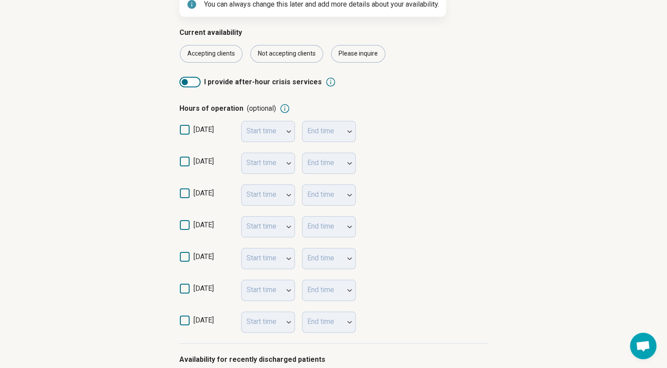
scroll to position [159, 0]
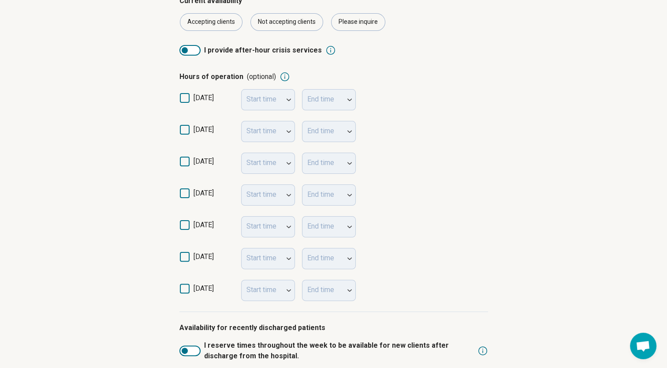
click at [185, 126] on icon at bounding box center [185, 130] width 10 height 10
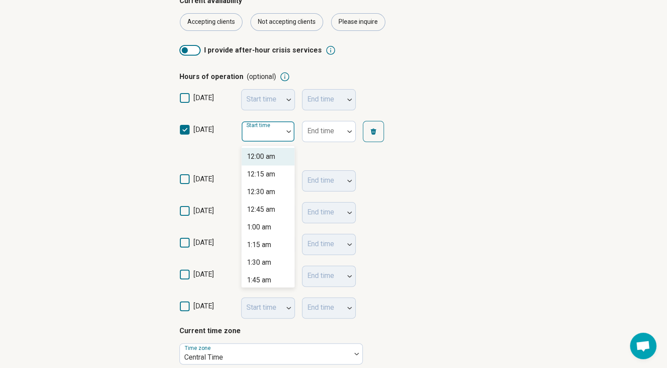
click at [288, 130] on img at bounding box center [289, 131] width 4 height 3
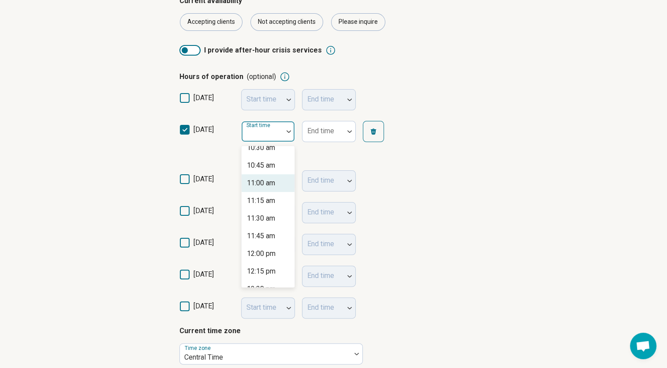
scroll to position [794, 0]
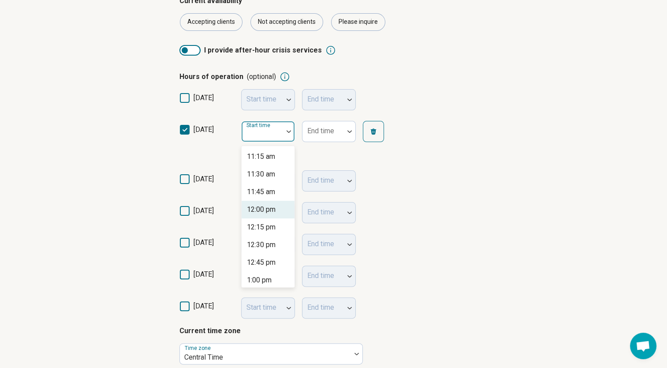
click at [272, 211] on div "12:00 pm" at bounding box center [261, 209] width 29 height 11
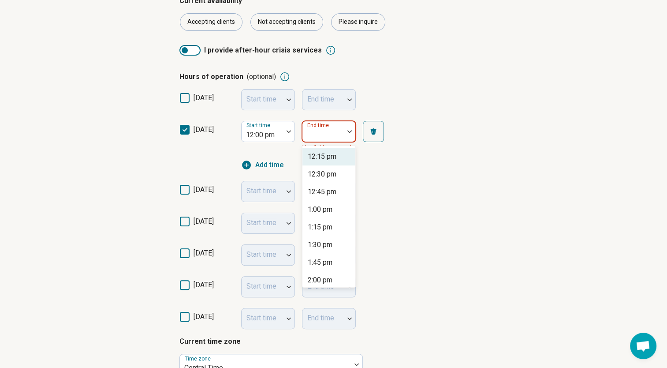
click at [348, 131] on img at bounding box center [350, 131] width 4 height 3
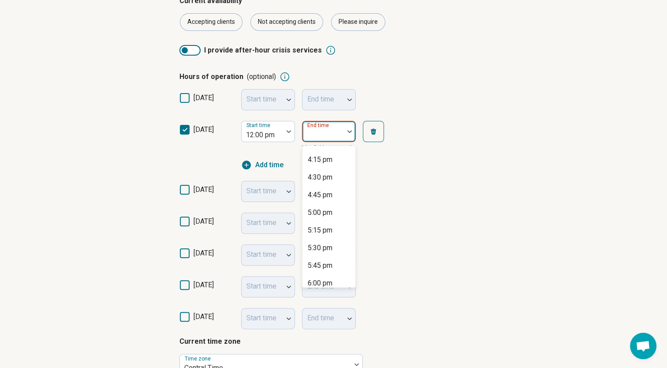
scroll to position [265, 0]
click at [329, 228] on div "5:00 pm" at bounding box center [320, 227] width 25 height 11
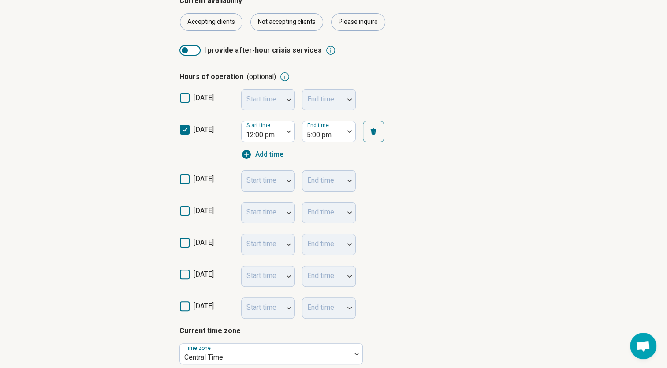
click at [187, 176] on icon at bounding box center [185, 179] width 10 height 10
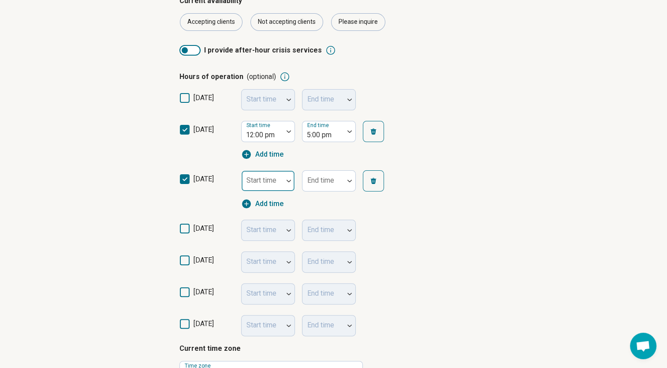
click at [284, 178] on div at bounding box center [288, 181] width 11 height 20
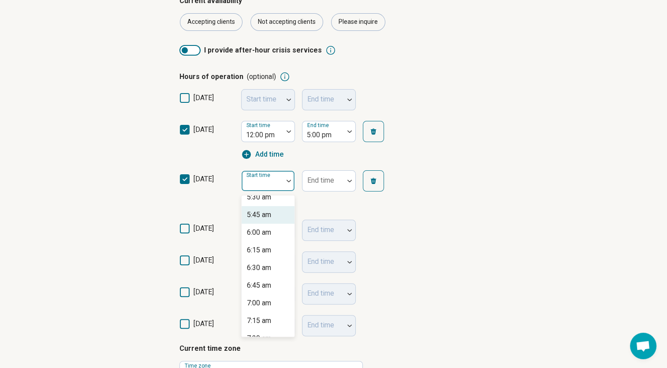
scroll to position [529, 0]
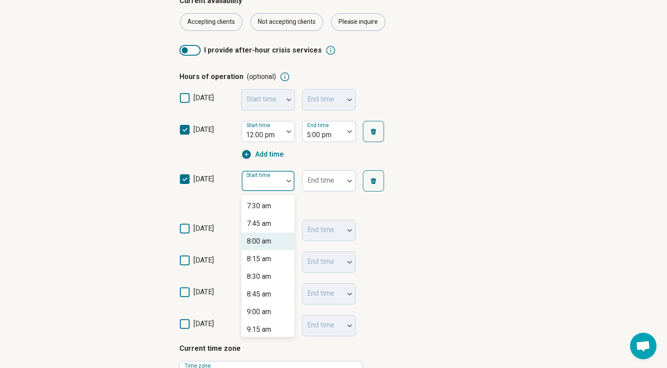
click at [264, 243] on div "8:00 am" at bounding box center [259, 241] width 24 height 11
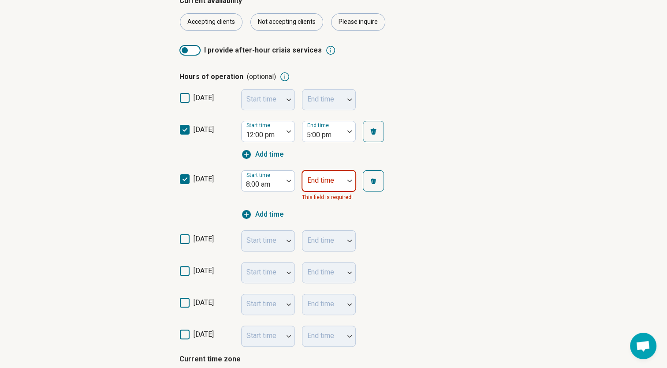
click at [349, 180] on img at bounding box center [350, 180] width 4 height 3
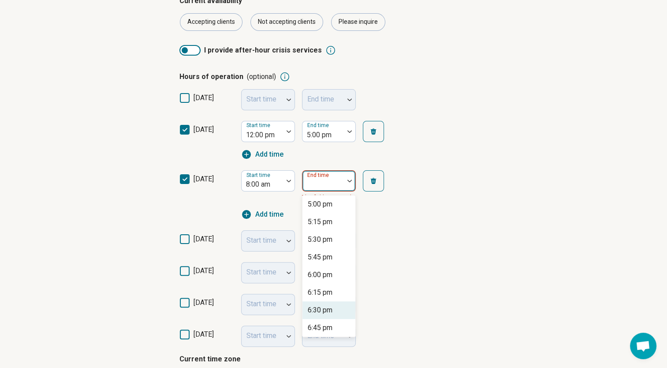
scroll to position [617, 0]
click at [325, 274] on div "6:00 pm" at bounding box center [320, 276] width 25 height 11
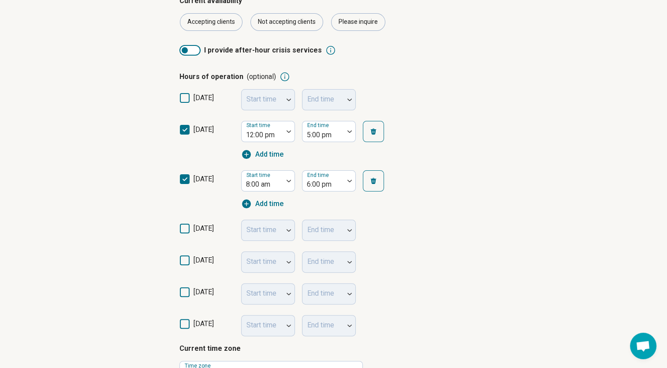
click at [184, 227] on icon at bounding box center [185, 229] width 10 height 10
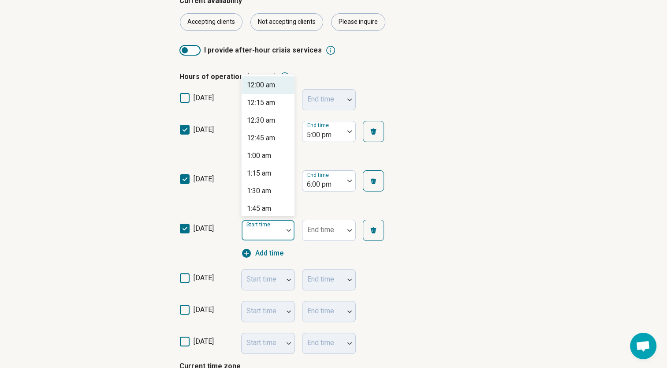
click at [287, 229] on img at bounding box center [289, 230] width 4 height 3
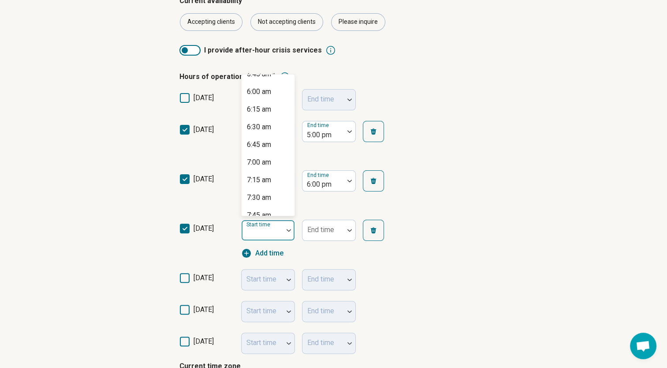
scroll to position [485, 0]
click at [259, 164] on div "8:00 am" at bounding box center [259, 164] width 24 height 11
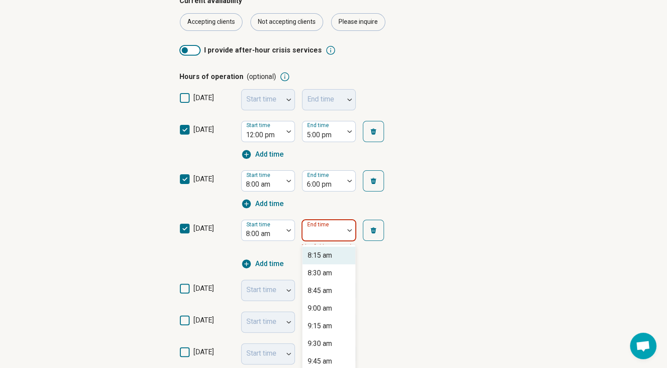
click at [349, 229] on img at bounding box center [350, 230] width 4 height 3
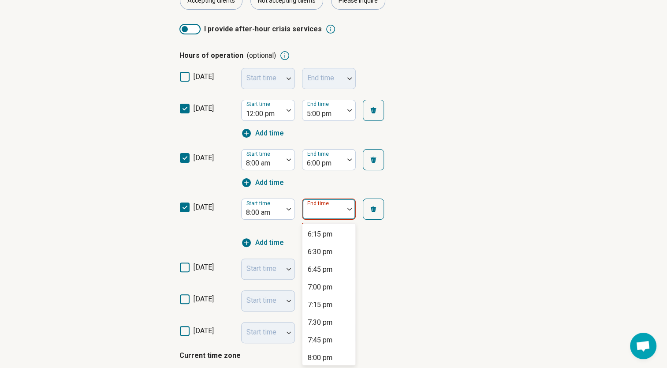
scroll to position [617, 0]
click at [329, 304] on div "6:00 pm" at bounding box center [320, 304] width 25 height 11
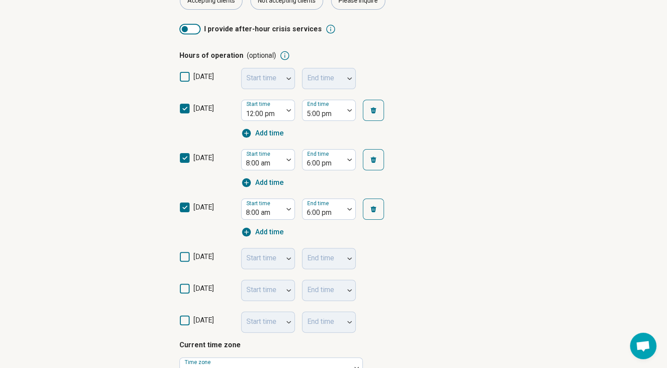
click at [186, 257] on icon at bounding box center [185, 257] width 10 height 10
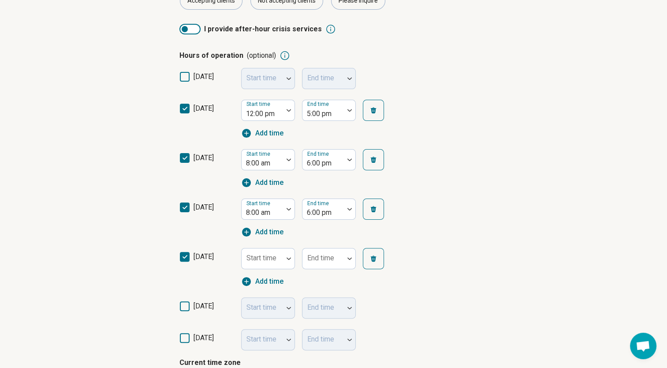
scroll to position [4, 0]
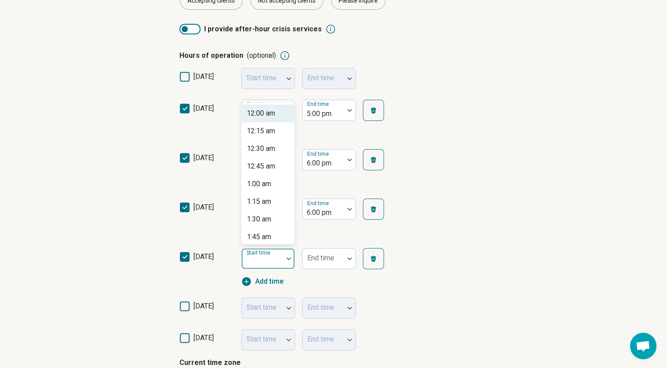
click at [286, 258] on div at bounding box center [288, 258] width 11 height 3
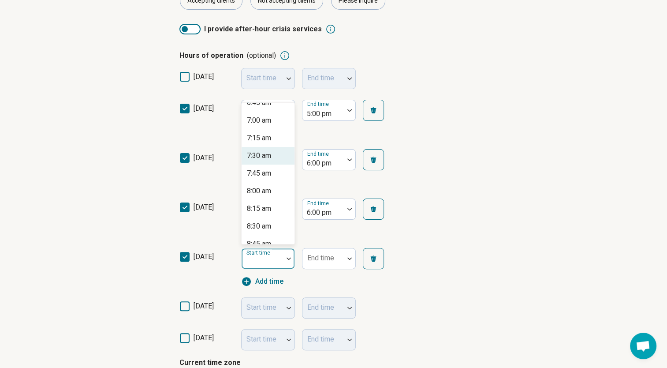
scroll to position [529, 0]
click at [263, 152] on div "8:00 am" at bounding box center [259, 148] width 24 height 11
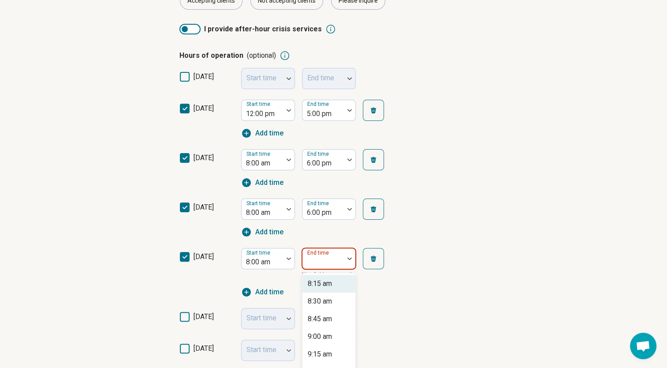
click at [348, 257] on img at bounding box center [350, 258] width 4 height 3
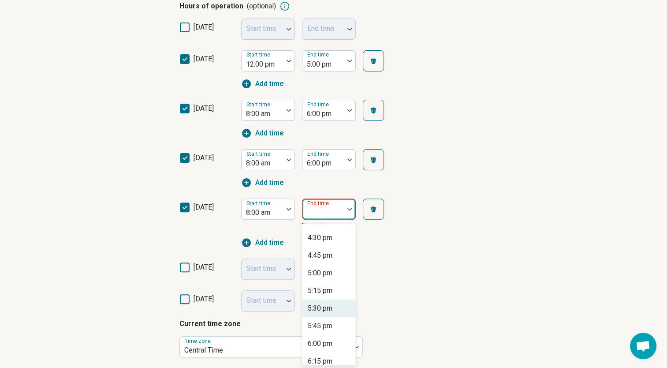
scroll to position [617, 0]
click at [329, 307] on div "6:00 pm" at bounding box center [320, 304] width 25 height 11
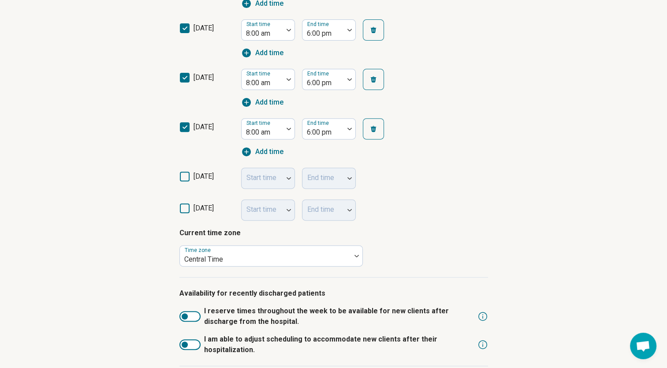
scroll to position [363, 0]
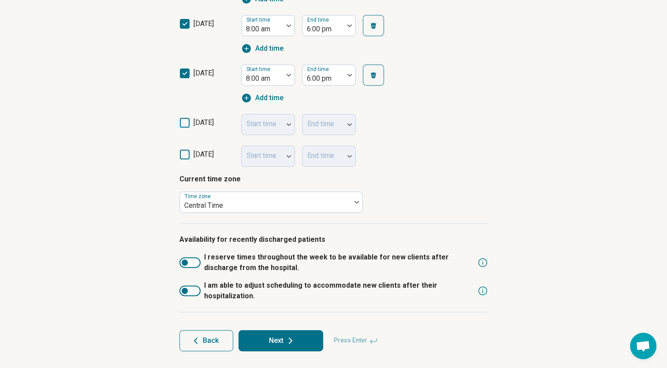
click at [277, 340] on button "Next" at bounding box center [281, 340] width 85 height 21
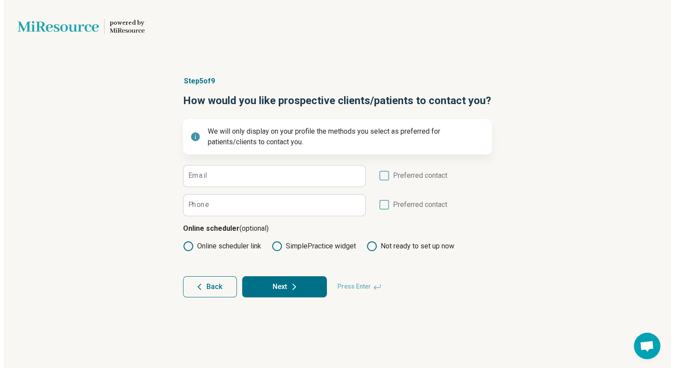
scroll to position [0, 0]
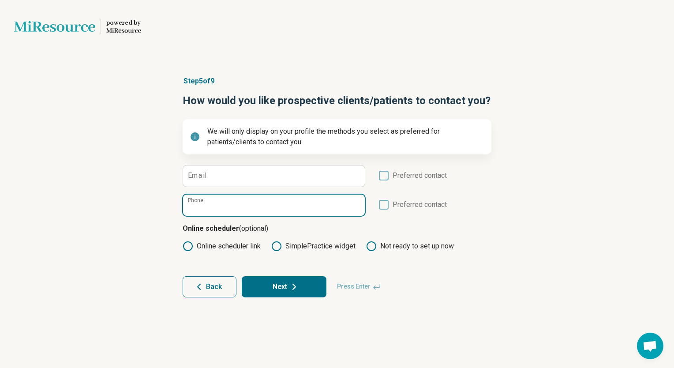
click at [228, 206] on input "Phone" at bounding box center [274, 204] width 182 height 21
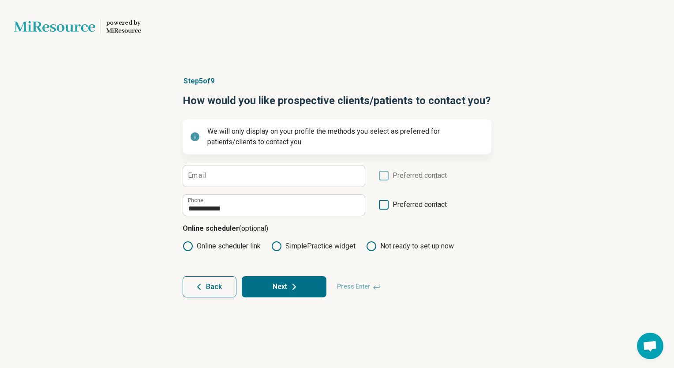
click at [385, 203] on icon at bounding box center [384, 205] width 10 height 10
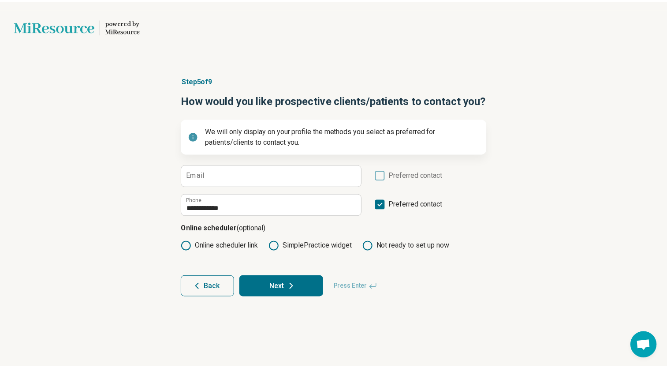
scroll to position [4, 0]
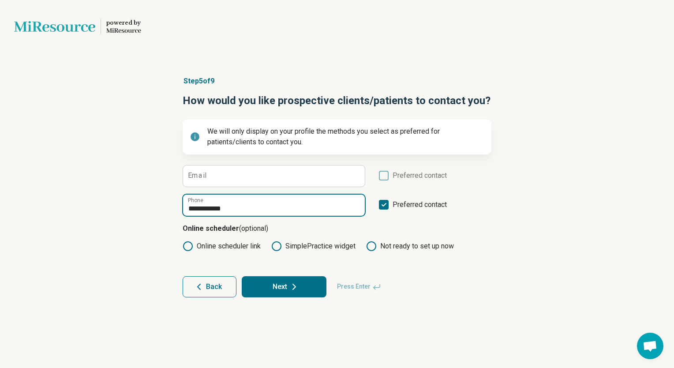
click at [250, 210] on input "**********" at bounding box center [274, 204] width 182 height 21
type input "**********"
click at [286, 288] on button "Next" at bounding box center [284, 286] width 85 height 21
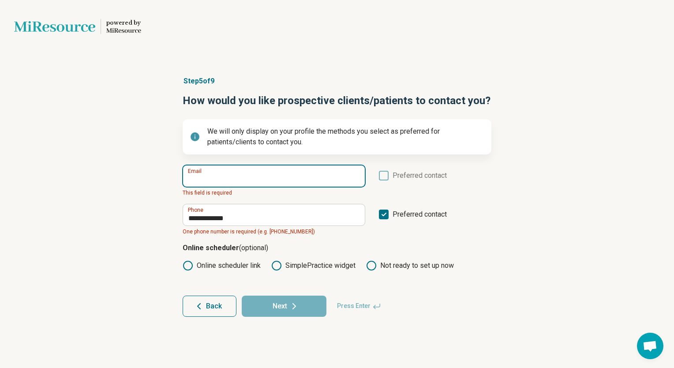
click at [214, 176] on input "Email" at bounding box center [274, 175] width 182 height 21
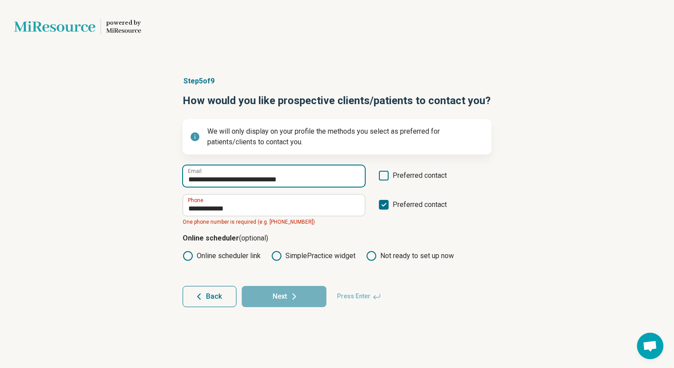
type input "**********"
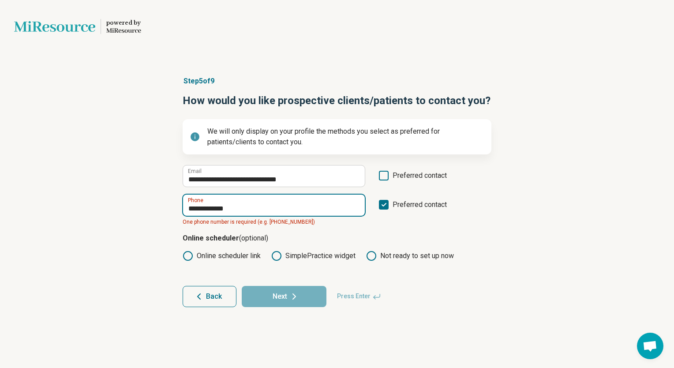
click at [189, 206] on input "**********" at bounding box center [274, 204] width 182 height 21
click at [207, 209] on input "**********" at bounding box center [274, 204] width 182 height 21
click at [222, 208] on input "**********" at bounding box center [274, 204] width 182 height 21
click at [193, 207] on input "**********" at bounding box center [274, 204] width 182 height 21
click at [195, 208] on input "**********" at bounding box center [274, 204] width 182 height 21
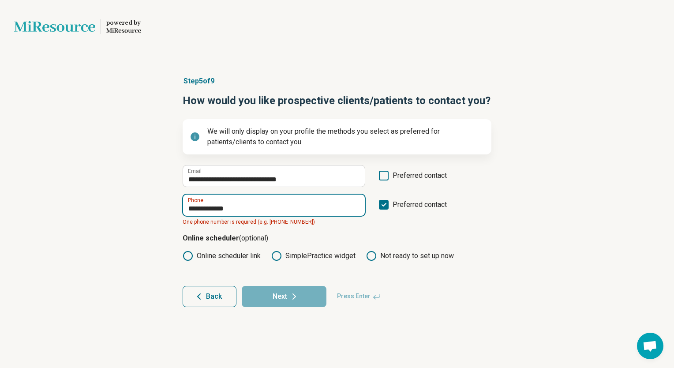
click at [188, 208] on input "**********" at bounding box center [274, 204] width 182 height 21
click at [384, 202] on icon at bounding box center [384, 205] width 10 height 10
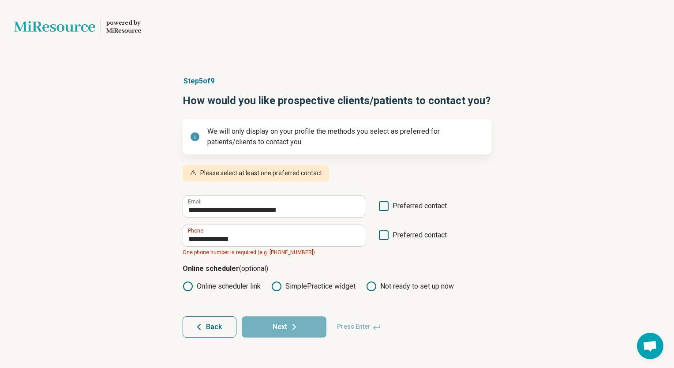
click at [384, 233] on icon at bounding box center [384, 235] width 10 height 10
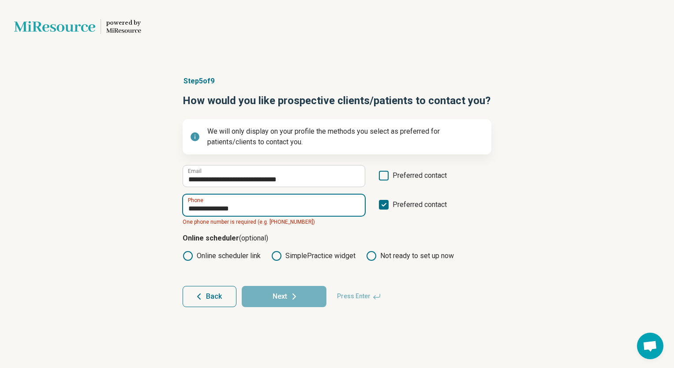
click at [195, 207] on input "**********" at bounding box center [274, 204] width 182 height 21
click at [297, 221] on span "One phone number is required (e.g. 1 333 333 4444)" at bounding box center [274, 222] width 182 height 8
click at [133, 218] on div "**********" at bounding box center [337, 191] width 674 height 266
click at [235, 207] on input "**********" at bounding box center [274, 204] width 182 height 21
type input "*"
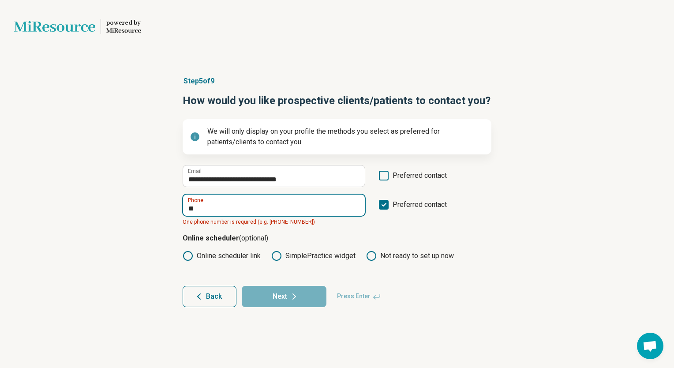
type input "*"
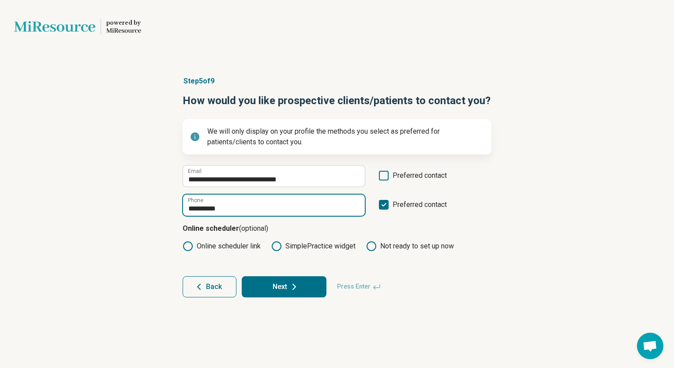
type input "**********"
click at [283, 284] on button "Next" at bounding box center [284, 286] width 85 height 21
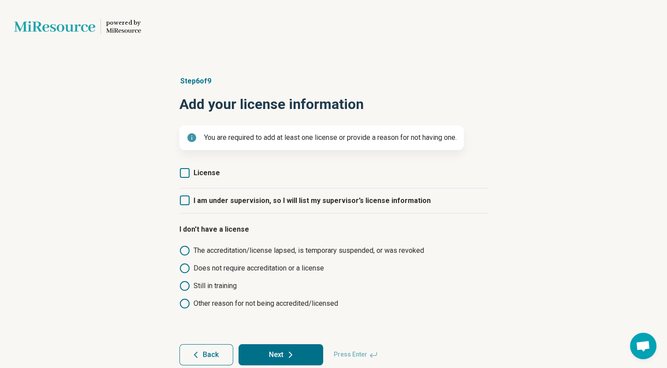
click at [182, 172] on icon at bounding box center [185, 173] width 10 height 10
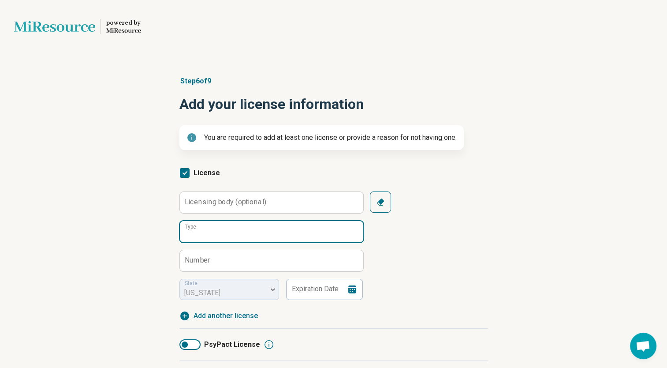
click at [226, 229] on input "Type" at bounding box center [271, 231] width 183 height 21
type input "*****"
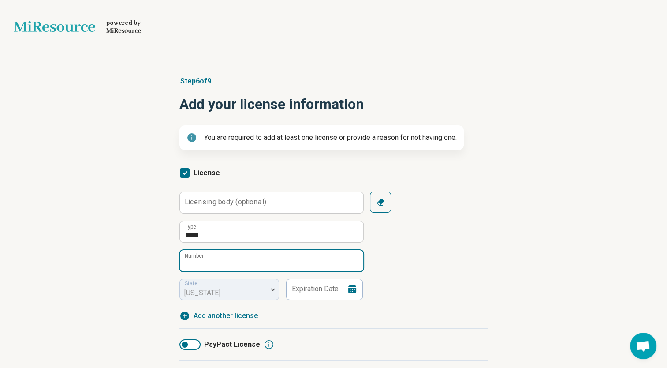
click at [214, 260] on input "Number" at bounding box center [271, 260] width 183 height 21
type input "****"
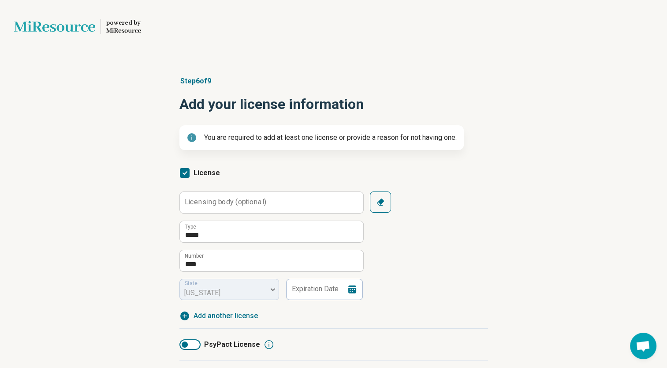
click at [351, 287] on icon at bounding box center [352, 289] width 11 height 11
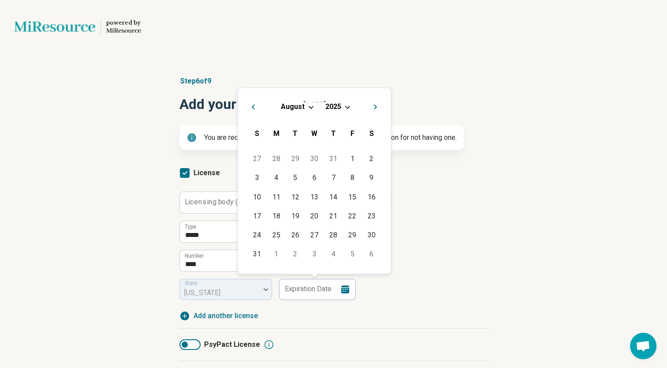
click at [254, 105] on button "Previous Month" at bounding box center [252, 105] width 14 height 14
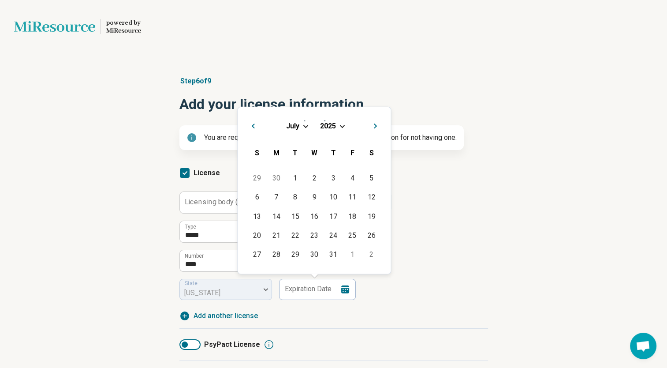
click at [253, 125] on span "Previous Month" at bounding box center [253, 127] width 0 height 11
click at [278, 253] on div "30" at bounding box center [276, 254] width 19 height 19
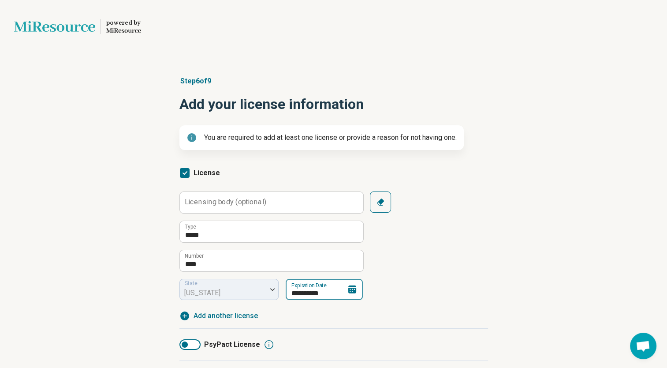
type input "**********"
click at [265, 287] on div "State Kansas" at bounding box center [229, 289] width 100 height 21
click at [259, 291] on div "State Kansas" at bounding box center [229, 289] width 100 height 21
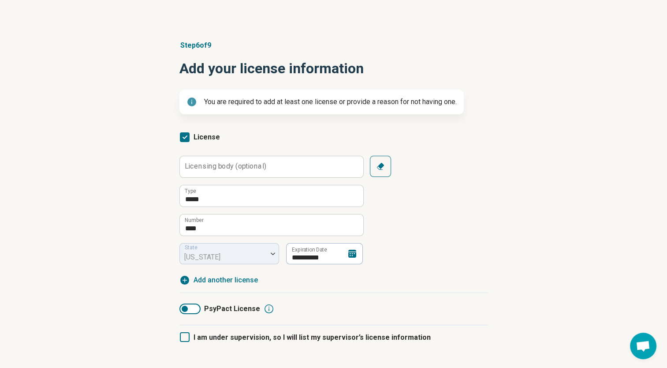
scroll to position [91, 0]
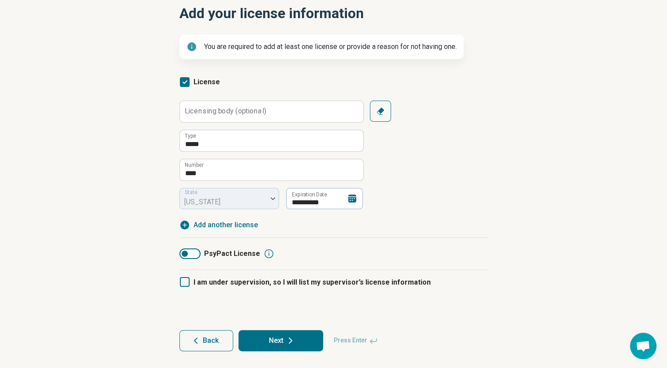
click at [278, 339] on button "Next" at bounding box center [281, 340] width 85 height 21
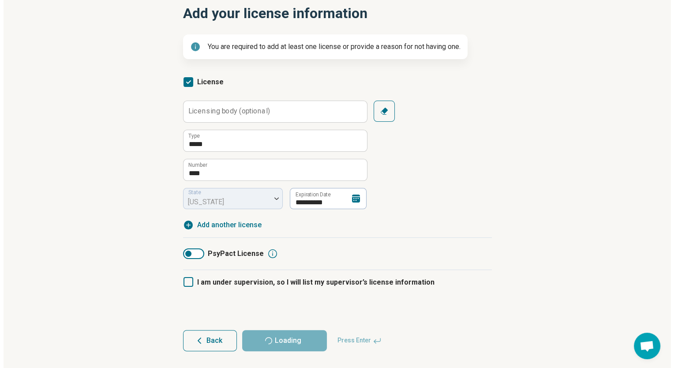
scroll to position [0, 0]
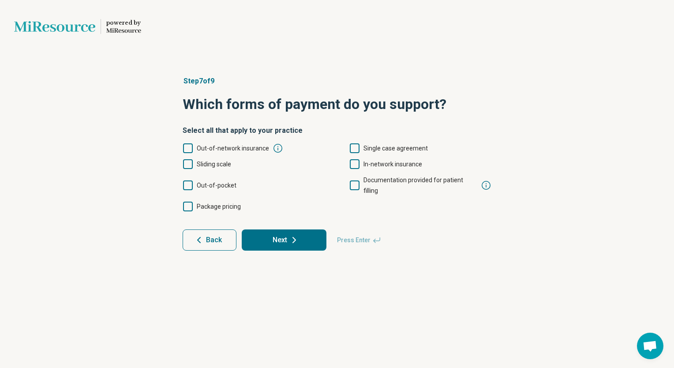
click at [189, 180] on icon at bounding box center [188, 185] width 10 height 10
click at [353, 163] on icon at bounding box center [355, 164] width 10 height 10
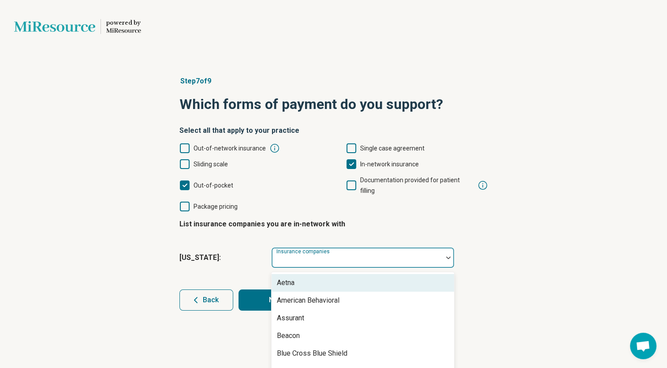
click at [451, 256] on img at bounding box center [448, 257] width 4 height 3
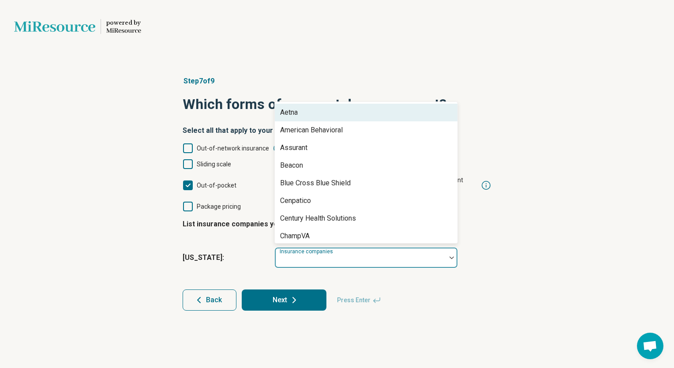
click at [311, 104] on div "Aetna" at bounding box center [366, 113] width 183 height 18
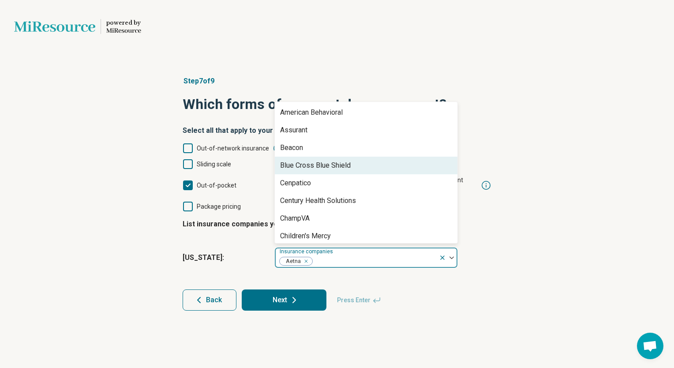
click at [312, 160] on div "Blue Cross Blue Shield" at bounding box center [315, 165] width 71 height 11
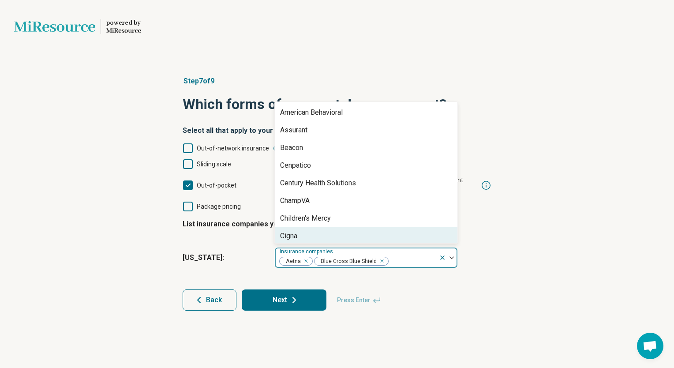
click at [294, 231] on div "Cigna" at bounding box center [288, 236] width 17 height 11
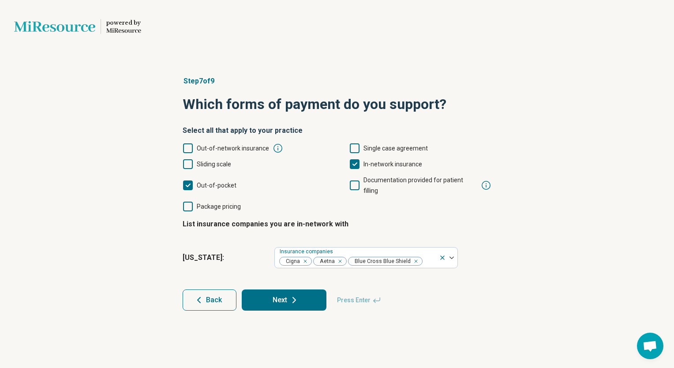
click at [458, 131] on h2 "Select all that apply to your practice" at bounding box center [337, 130] width 309 height 11
click at [431, 255] on div at bounding box center [429, 261] width 12 height 12
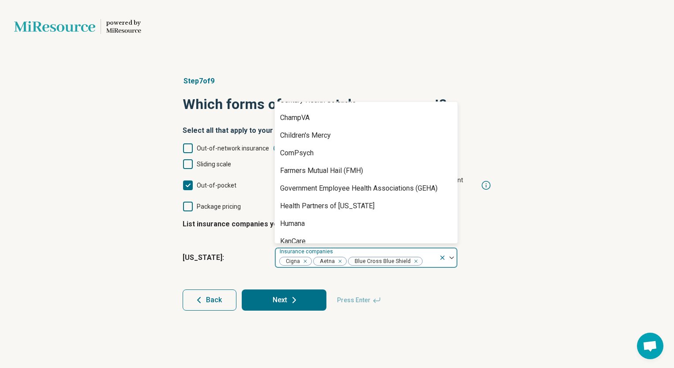
scroll to position [88, 0]
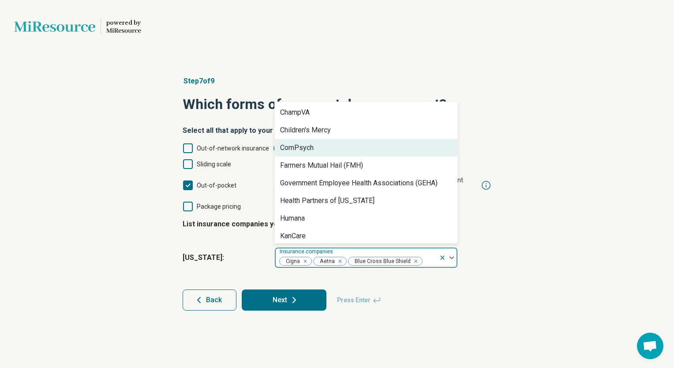
click at [307, 142] on div "ComPsych" at bounding box center [297, 147] width 34 height 11
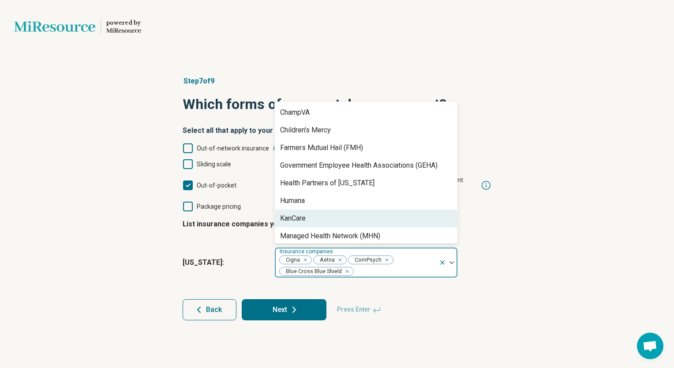
click at [304, 213] on div "KanCare" at bounding box center [293, 218] width 26 height 11
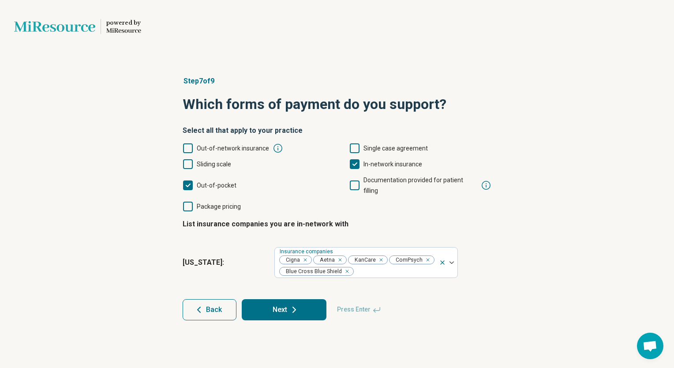
click at [458, 159] on div "In-network insurance" at bounding box center [420, 164] width 142 height 11
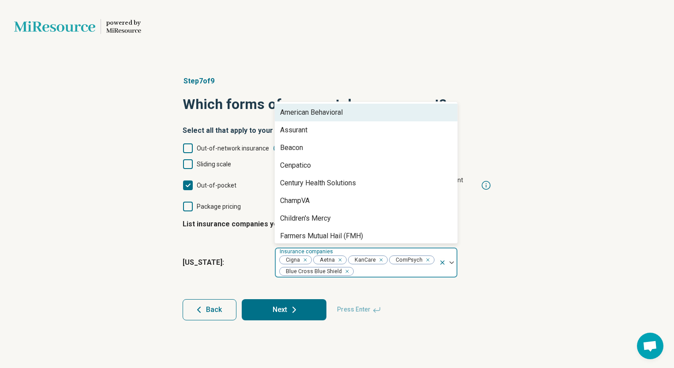
click at [384, 265] on div at bounding box center [394, 271] width 81 height 12
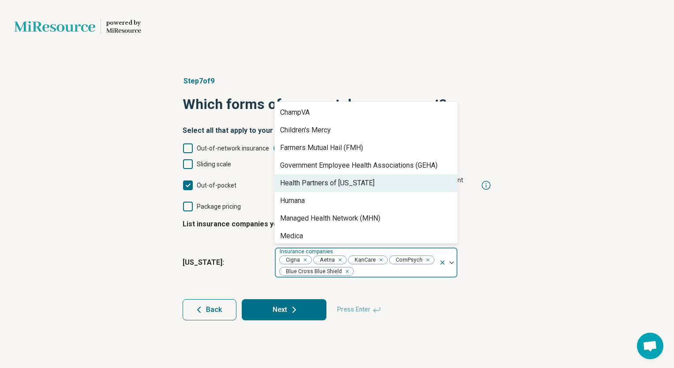
drag, startPoint x: 457, startPoint y: 167, endPoint x: 457, endPoint y: 176, distance: 9.3
click at [457, 176] on div "American Behavioral Assurant Beacon Cenpatico Century Health Solutions ChampVA …" at bounding box center [365, 172] width 183 height 142
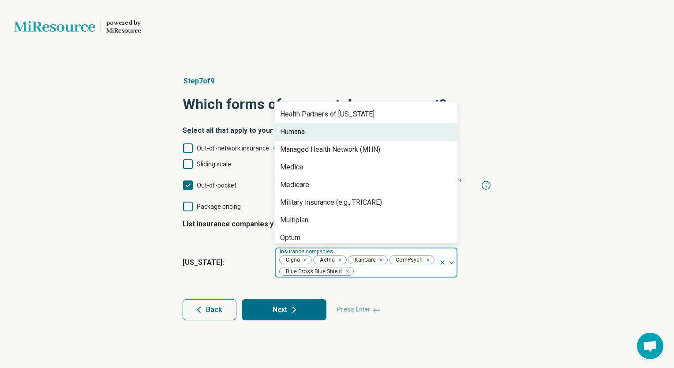
scroll to position [159, 0]
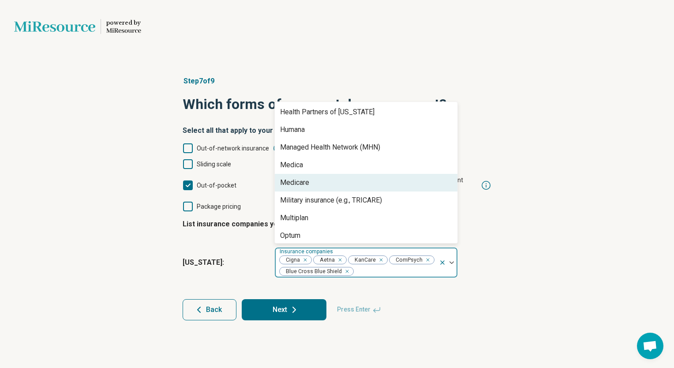
click at [297, 177] on div "Medicare" at bounding box center [294, 182] width 29 height 11
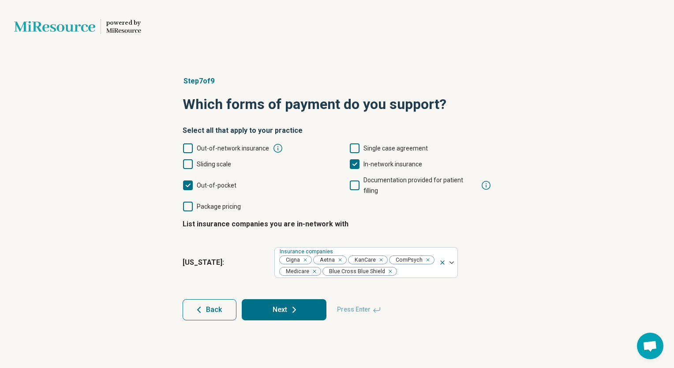
click at [458, 198] on div "Out-of-network insurance Single case agreement Sliding scale In-network insuran…" at bounding box center [337, 177] width 309 height 69
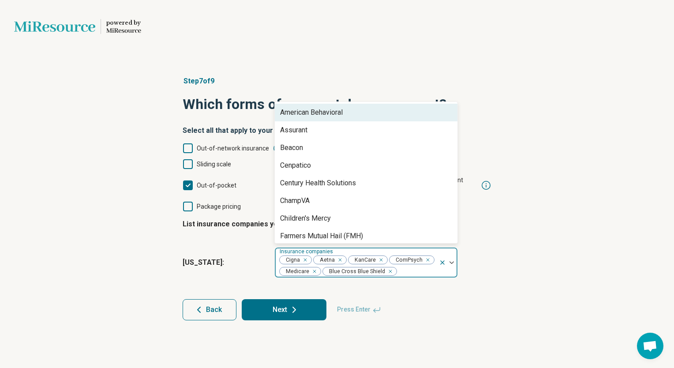
click at [407, 265] on div at bounding box center [416, 271] width 38 height 12
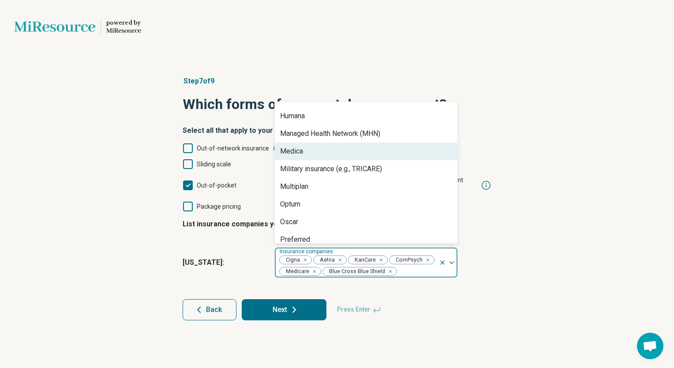
scroll to position [221, 0]
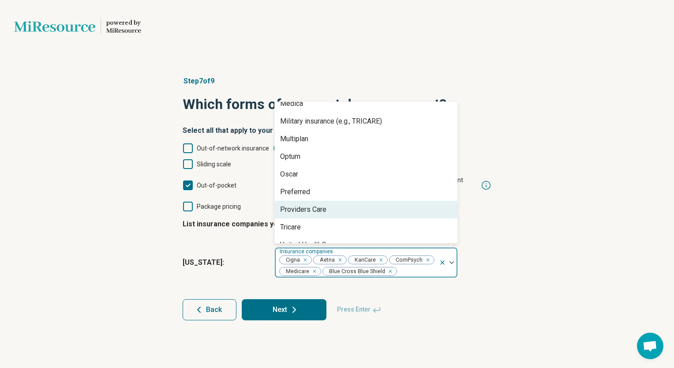
click at [320, 204] on div "Providers Care" at bounding box center [303, 209] width 46 height 11
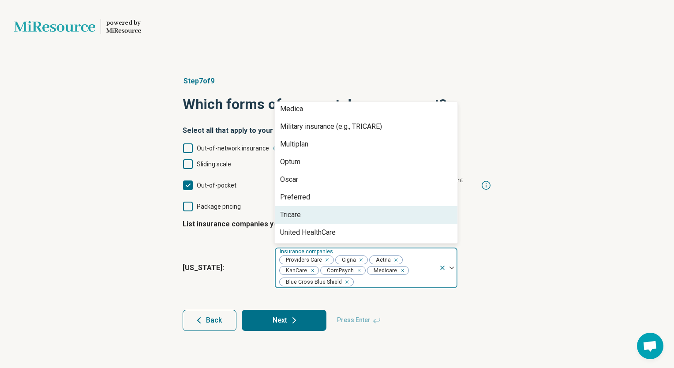
scroll to position [215, 0]
click at [295, 209] on div "Tricare" at bounding box center [290, 214] width 21 height 11
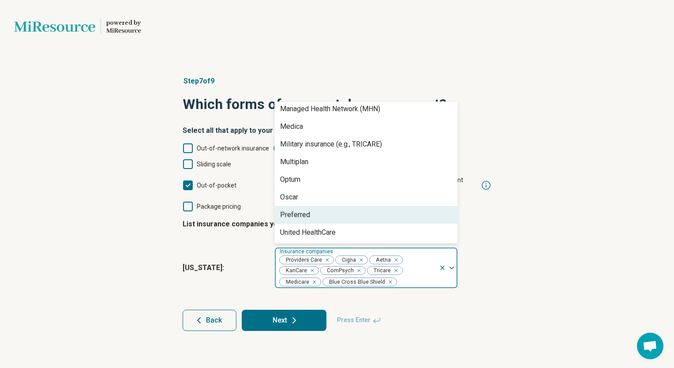
scroll to position [198, 0]
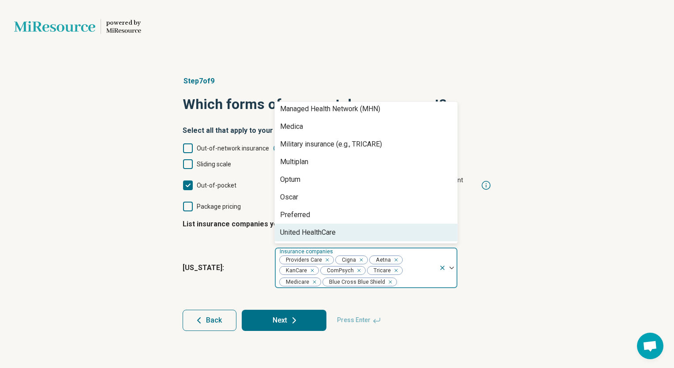
click at [325, 227] on div "United HealthCare" at bounding box center [308, 232] width 56 height 11
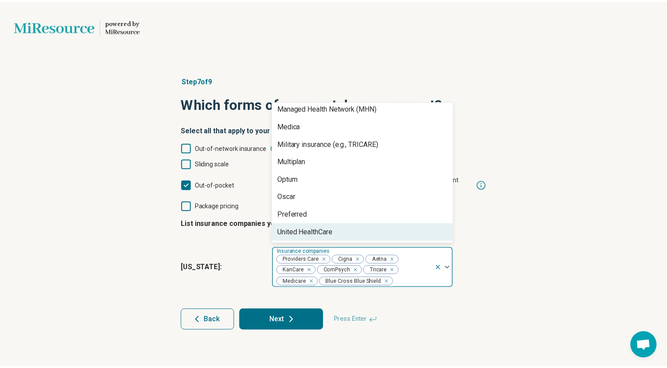
scroll to position [180, 0]
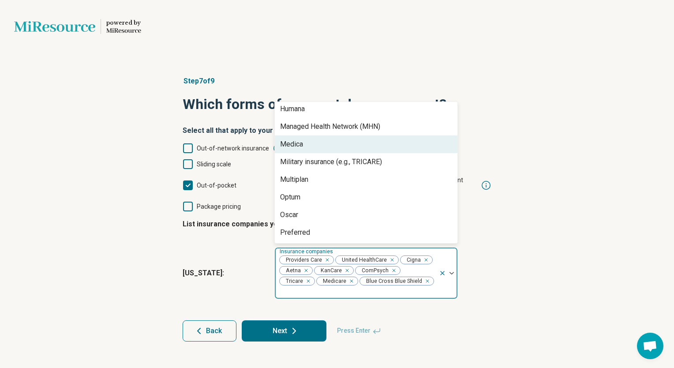
drag, startPoint x: 457, startPoint y: 184, endPoint x: 448, endPoint y: 139, distance: 46.4
click at [448, 139] on div "American Behavioral Assurant Beacon Cenpatico Century Health Solutions ChampVA …" at bounding box center [365, 172] width 183 height 142
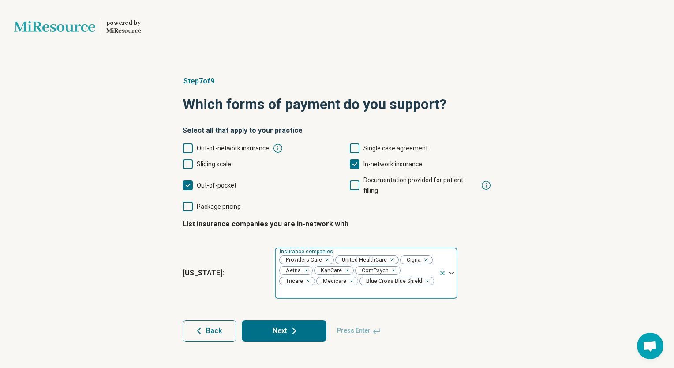
click at [450, 272] on img at bounding box center [451, 273] width 4 height 3
click at [281, 320] on button "Next" at bounding box center [284, 330] width 85 height 21
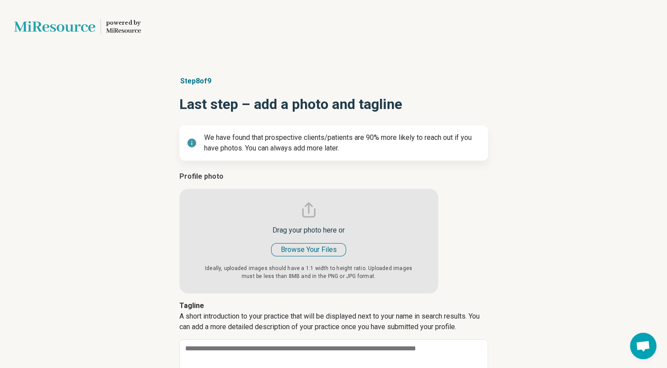
click at [323, 249] on input "file" at bounding box center [308, 232] width 259 height 122
click at [314, 248] on input "file" at bounding box center [308, 232] width 259 height 122
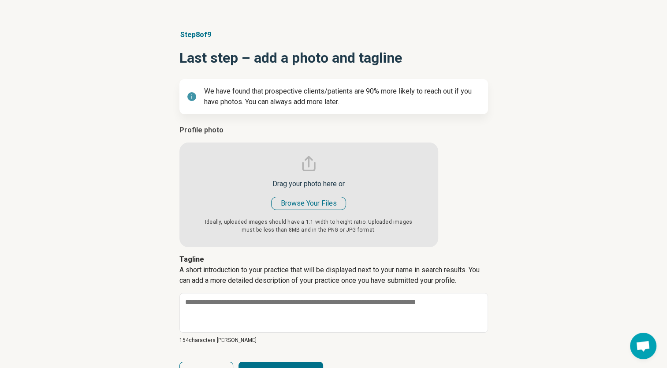
scroll to position [78, 0]
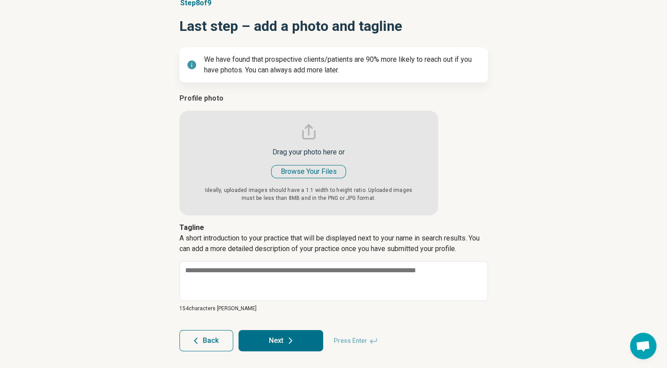
click at [277, 338] on button "Next" at bounding box center [281, 340] width 85 height 21
type textarea "*"
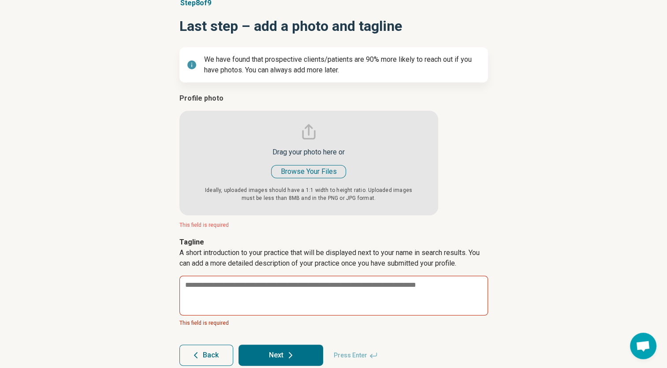
click at [318, 171] on input "file" at bounding box center [308, 154] width 259 height 122
click at [320, 169] on input "file" at bounding box center [308, 154] width 259 height 122
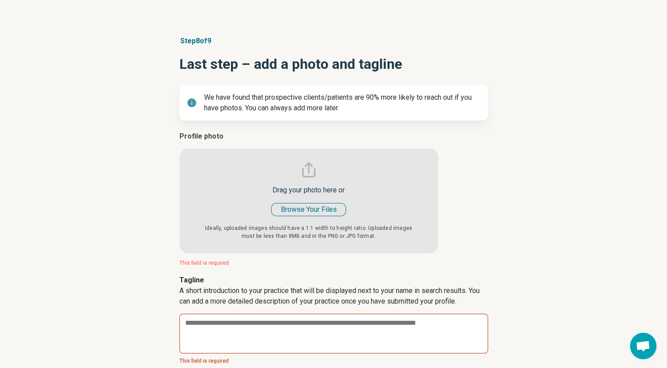
scroll to position [0, 0]
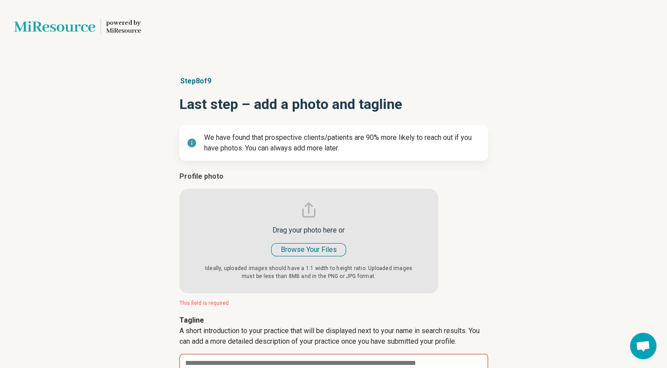
click at [318, 250] on input "file" at bounding box center [308, 232] width 259 height 122
click at [325, 249] on input "file" at bounding box center [308, 232] width 259 height 122
type input "**********"
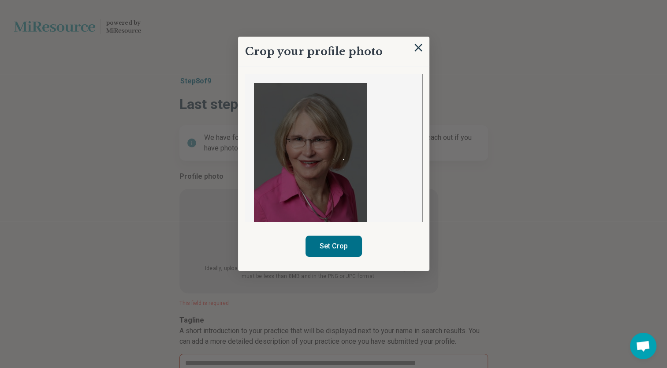
click at [344, 161] on img at bounding box center [310, 153] width 113 height 141
click at [353, 107] on img at bounding box center [310, 153] width 113 height 141
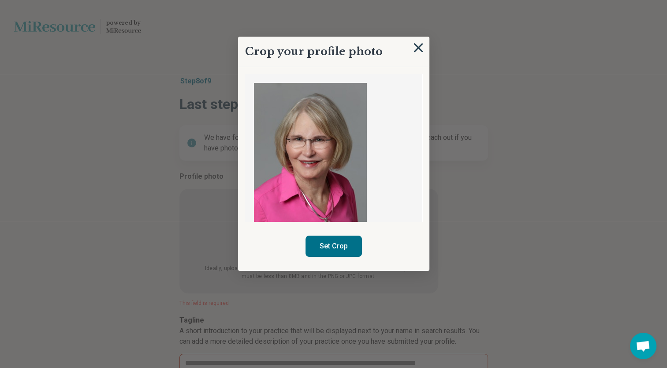
click at [416, 45] on img at bounding box center [419, 48] width 10 height 10
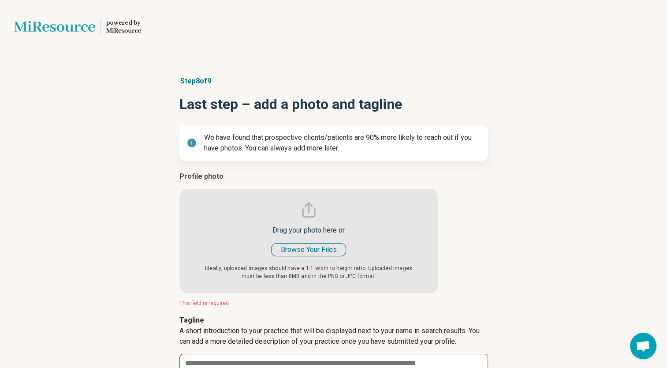
click at [334, 249] on input "file" at bounding box center [308, 232] width 259 height 122
type input "**********"
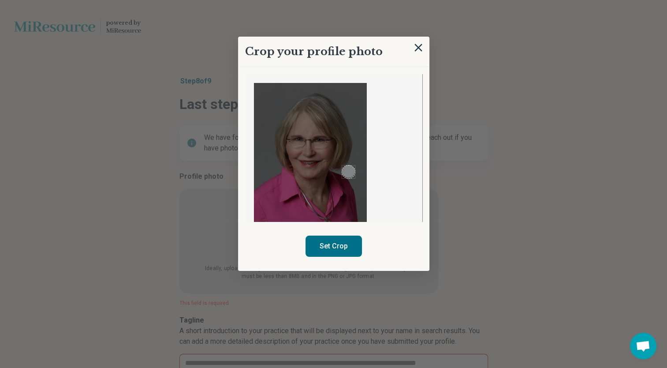
click at [355, 173] on img at bounding box center [310, 153] width 113 height 141
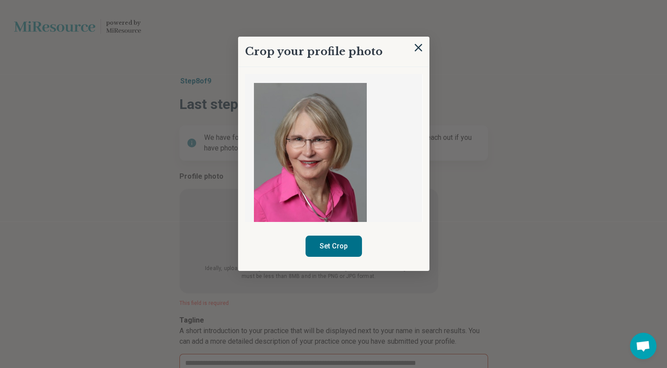
click at [356, 151] on img at bounding box center [310, 153] width 113 height 141
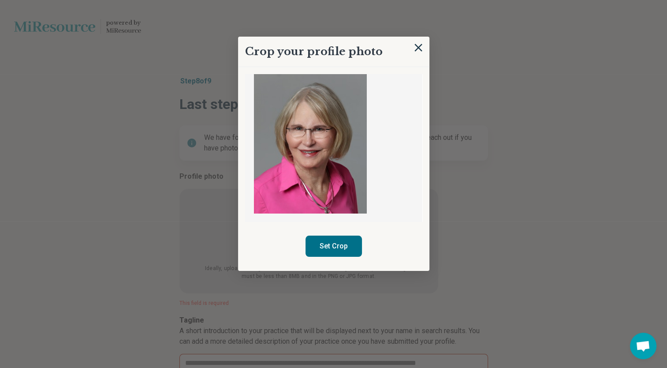
scroll to position [14, 0]
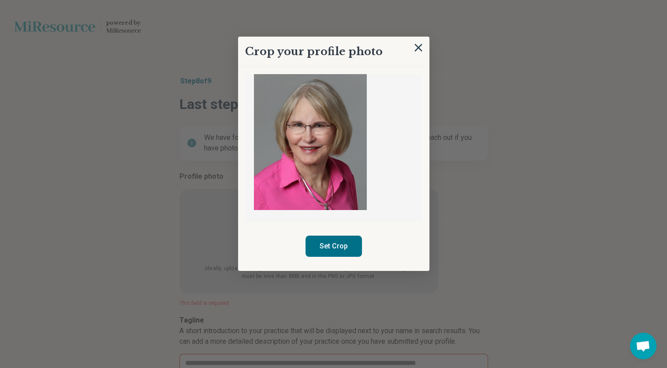
click at [335, 244] on button "Set Crop" at bounding box center [334, 245] width 56 height 21
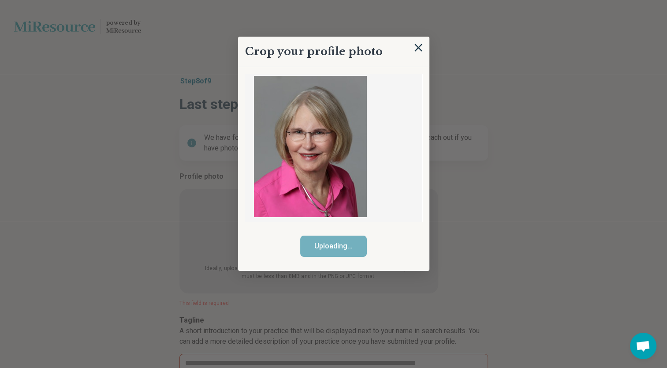
scroll to position [0, 0]
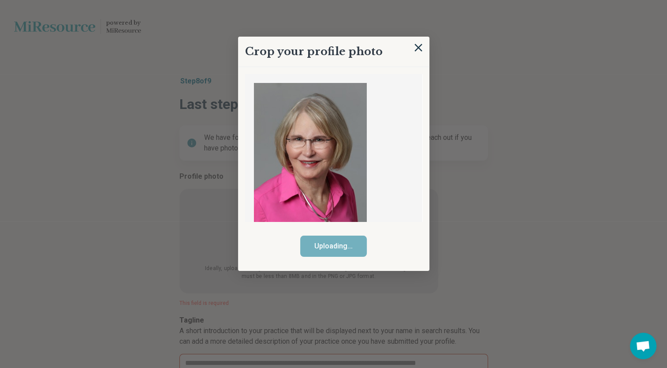
click at [349, 132] on img at bounding box center [310, 153] width 113 height 141
click at [418, 47] on img at bounding box center [419, 48] width 10 height 10
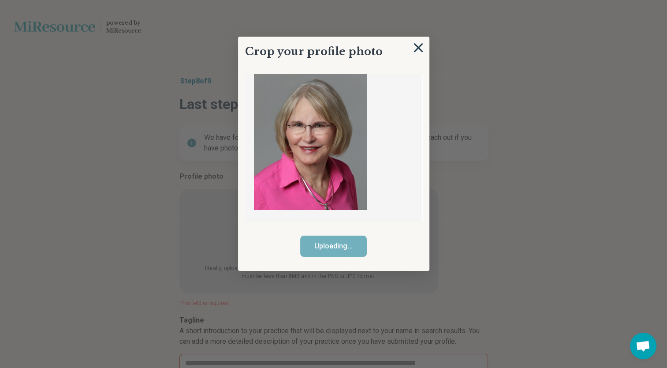
click at [419, 47] on img at bounding box center [419, 48] width 10 height 10
click at [419, 44] on img at bounding box center [419, 48] width 10 height 10
click at [46, 135] on div at bounding box center [333, 184] width 667 height 368
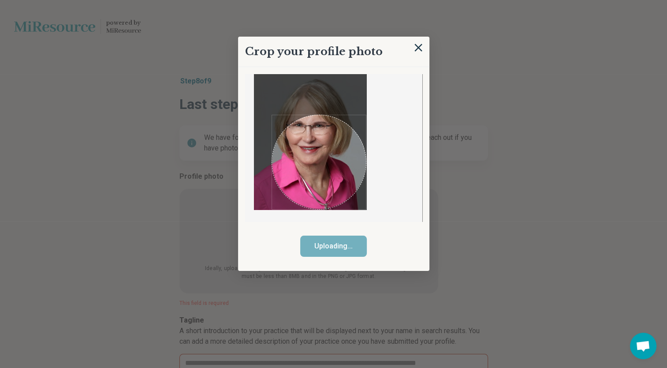
click at [272, 0] on html "powered by Miresource logo Step 8 of 9 Last step – add a photo and tagline We h…" at bounding box center [333, 230] width 667 height 461
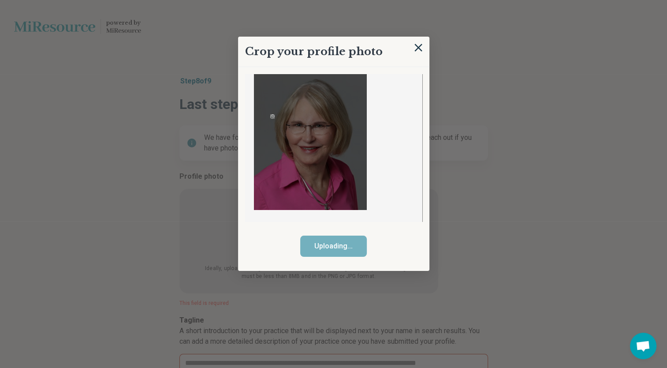
click at [270, 86] on img at bounding box center [310, 139] width 113 height 141
click at [271, 87] on div at bounding box center [310, 139] width 113 height 141
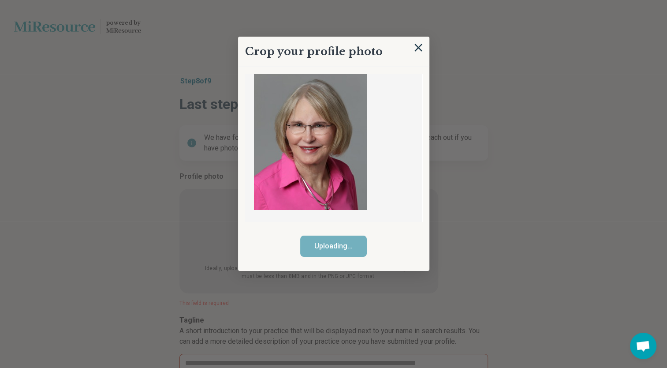
click at [348, 93] on img at bounding box center [310, 139] width 113 height 141
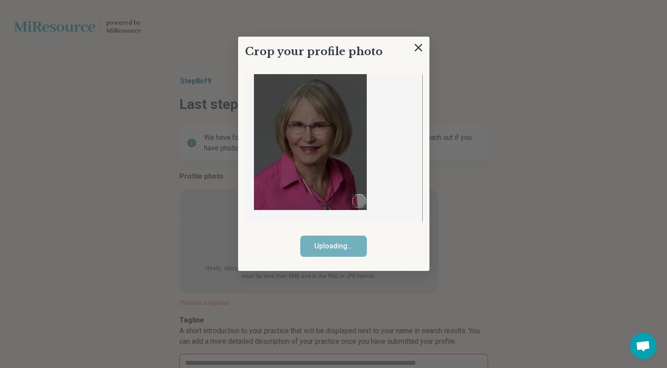
click at [349, 152] on img at bounding box center [310, 139] width 113 height 141
click at [359, 170] on img at bounding box center [310, 139] width 113 height 141
click at [366, 193] on img at bounding box center [310, 139] width 113 height 141
click at [368, 195] on div "Use the arrow keys to move the south west drag handle to change the crop select…" at bounding box center [365, 193] width 5 height 5
click at [378, 179] on div at bounding box center [333, 147] width 177 height 147
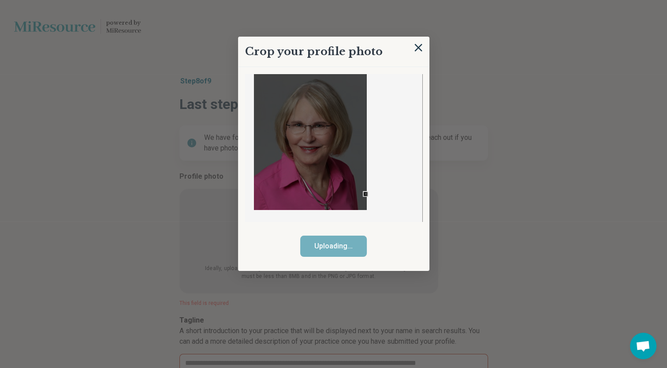
click at [351, 151] on img at bounding box center [310, 139] width 113 height 141
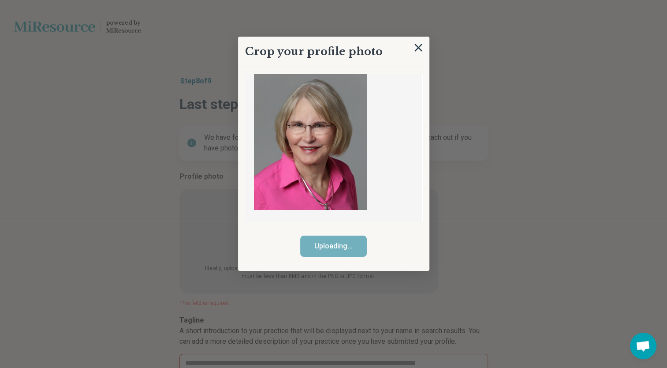
click at [267, 126] on img at bounding box center [310, 139] width 113 height 141
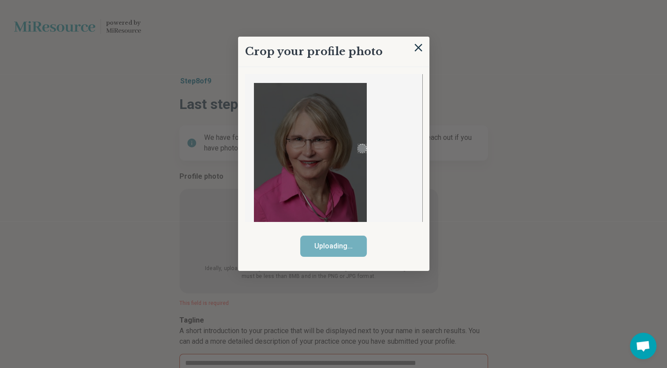
click at [358, 146] on div at bounding box center [310, 153] width 113 height 141
click at [398, 141] on div at bounding box center [333, 147] width 177 height 147
click at [392, 83] on div at bounding box center [333, 147] width 177 height 147
click at [349, 90] on img at bounding box center [310, 153] width 113 height 141
click at [374, 108] on div at bounding box center [333, 147] width 177 height 147
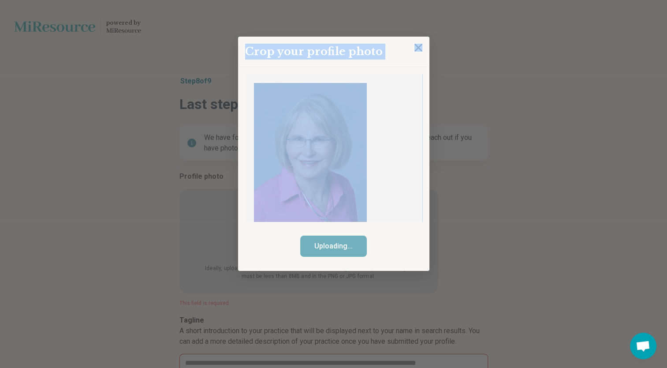
drag, startPoint x: 383, startPoint y: 36, endPoint x: 410, endPoint y: 89, distance: 59.6
click at [410, 308] on div "Crop your profile photo Uploading..." at bounding box center [333, 308] width 309 height 0
drag, startPoint x: 410, startPoint y: 89, endPoint x: 392, endPoint y: 67, distance: 27.9
click at [392, 67] on div "Crop your profile photo Uploading..." at bounding box center [333, 154] width 191 height 234
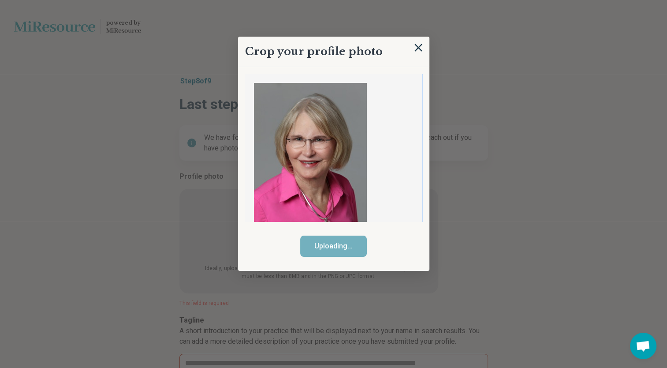
click at [376, 79] on div at bounding box center [333, 147] width 177 height 147
click at [420, 45] on img at bounding box center [419, 48] width 10 height 10
click at [650, 340] on span "Open chat" at bounding box center [643, 346] width 26 height 26
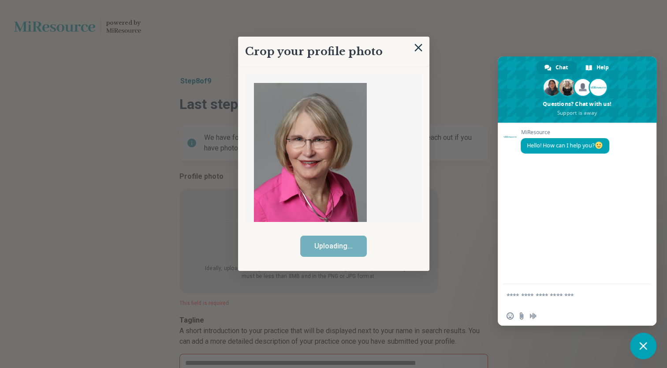
click at [647, 340] on span "Close chat" at bounding box center [643, 346] width 26 height 26
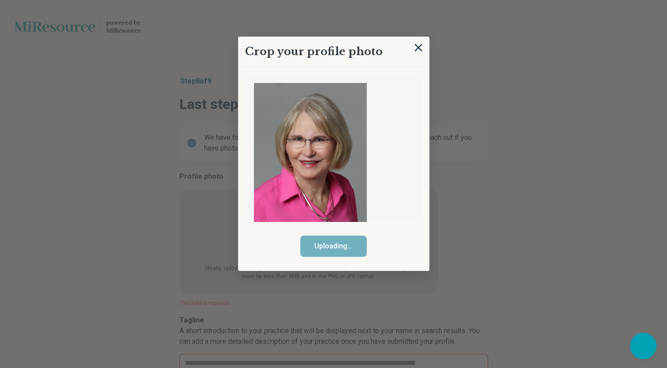
type textarea "*"
click at [647, 341] on span "Open chat" at bounding box center [643, 346] width 15 height 12
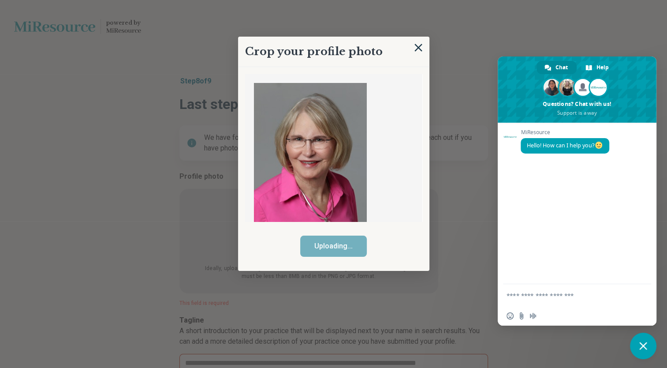
click at [580, 297] on textarea "Compose your message..." at bounding box center [568, 295] width 123 height 22
type textarea "**********"
click at [639, 277] on span "Send" at bounding box center [641, 279] width 7 height 7
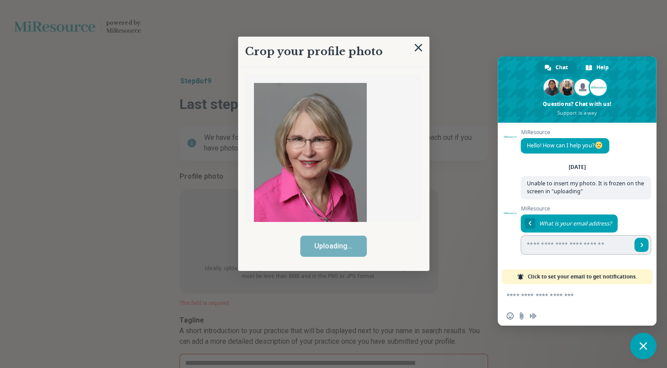
click at [526, 248] on input "Enter your email address..." at bounding box center [576, 244] width 111 height 19
type input "**********"
click at [640, 243] on span "Send" at bounding box center [642, 245] width 4 height 4
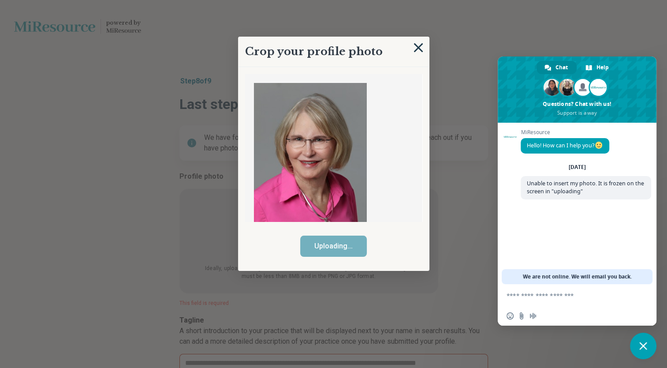
click at [416, 45] on img at bounding box center [419, 48] width 10 height 10
click at [417, 45] on img at bounding box center [419, 48] width 10 height 10
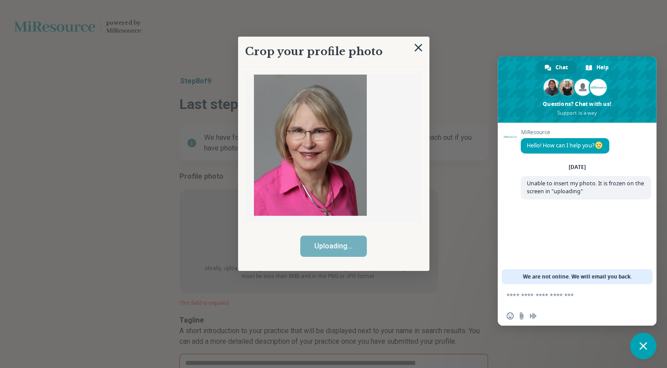
scroll to position [14, 0]
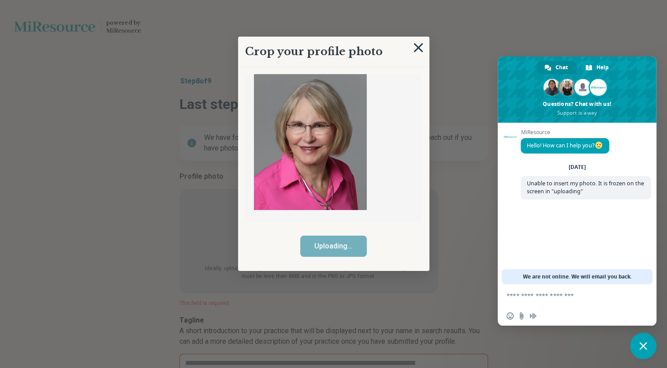
click at [419, 45] on img at bounding box center [419, 48] width 10 height 10
click at [653, 57] on span at bounding box center [577, 89] width 159 height 66
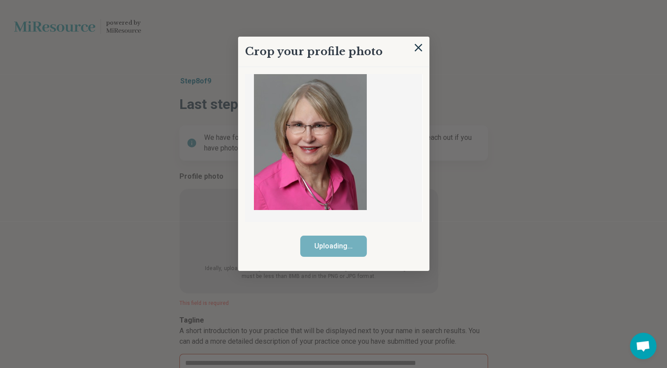
click at [644, 344] on span "Open chat" at bounding box center [643, 346] width 15 height 12
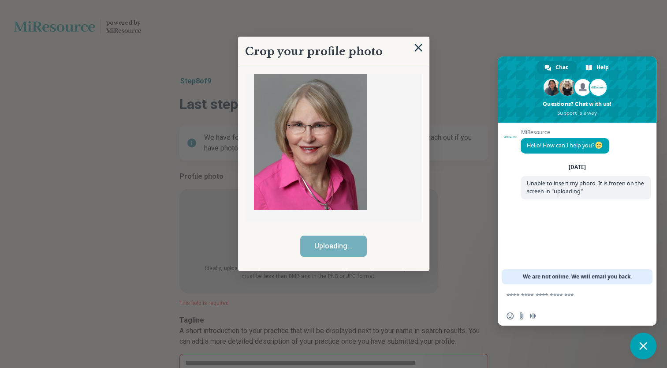
click at [643, 343] on span "Close chat" at bounding box center [643, 346] width 8 height 8
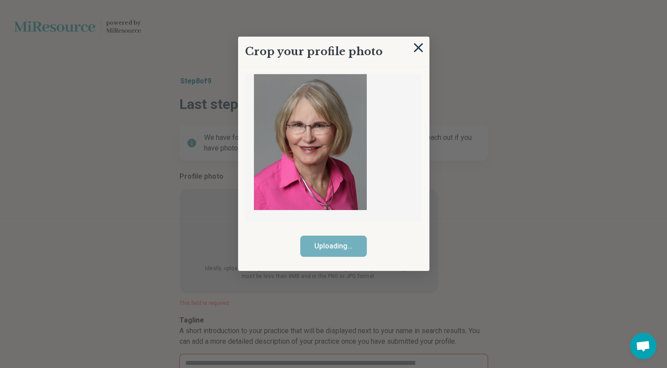
click at [418, 45] on img at bounding box center [419, 48] width 10 height 10
click at [421, 47] on img at bounding box center [419, 48] width 10 height 10
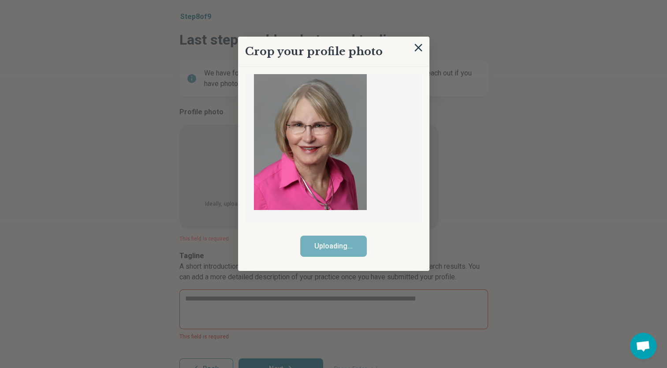
scroll to position [92, 0]
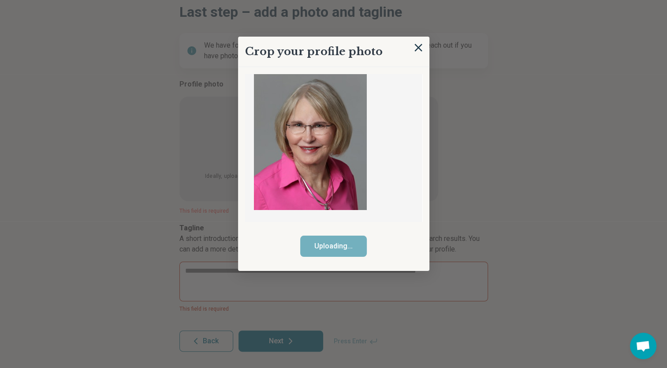
click at [284, 338] on div at bounding box center [333, 184] width 667 height 368
click at [419, 44] on img at bounding box center [419, 48] width 10 height 10
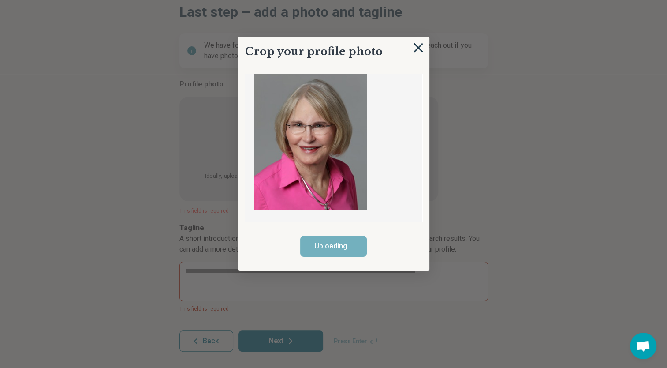
click at [419, 44] on img at bounding box center [419, 48] width 10 height 10
click at [393, 35] on div at bounding box center [333, 184] width 667 height 368
click at [209, 335] on div at bounding box center [333, 184] width 667 height 368
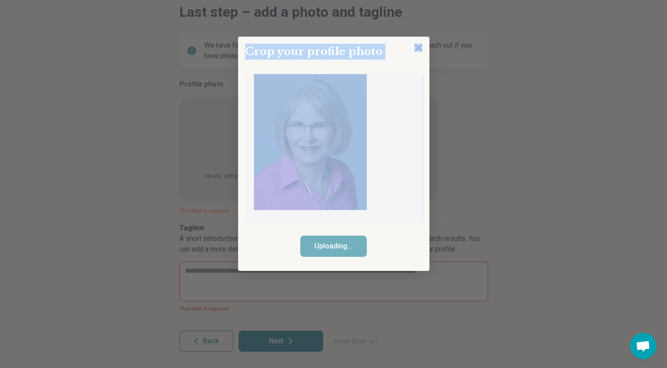
drag, startPoint x: 398, startPoint y: 33, endPoint x: 413, endPoint y: 113, distance: 82.0
click at [413, 216] on div "Crop your profile photo Uploading..." at bounding box center [333, 216] width 309 height 0
click at [418, 47] on img at bounding box center [419, 48] width 10 height 10
type textarea "*"
click at [211, 339] on div at bounding box center [333, 184] width 667 height 368
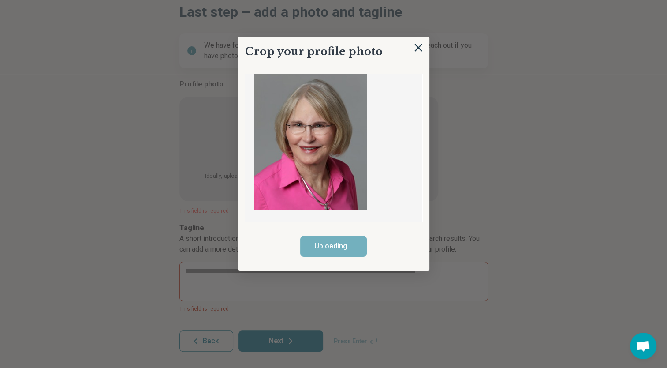
click at [211, 339] on div at bounding box center [333, 184] width 667 height 368
drag, startPoint x: 403, startPoint y: 34, endPoint x: 626, endPoint y: 276, distance: 328.9
click at [625, 284] on div at bounding box center [333, 184] width 667 height 368
